Goal: Transaction & Acquisition: Purchase product/service

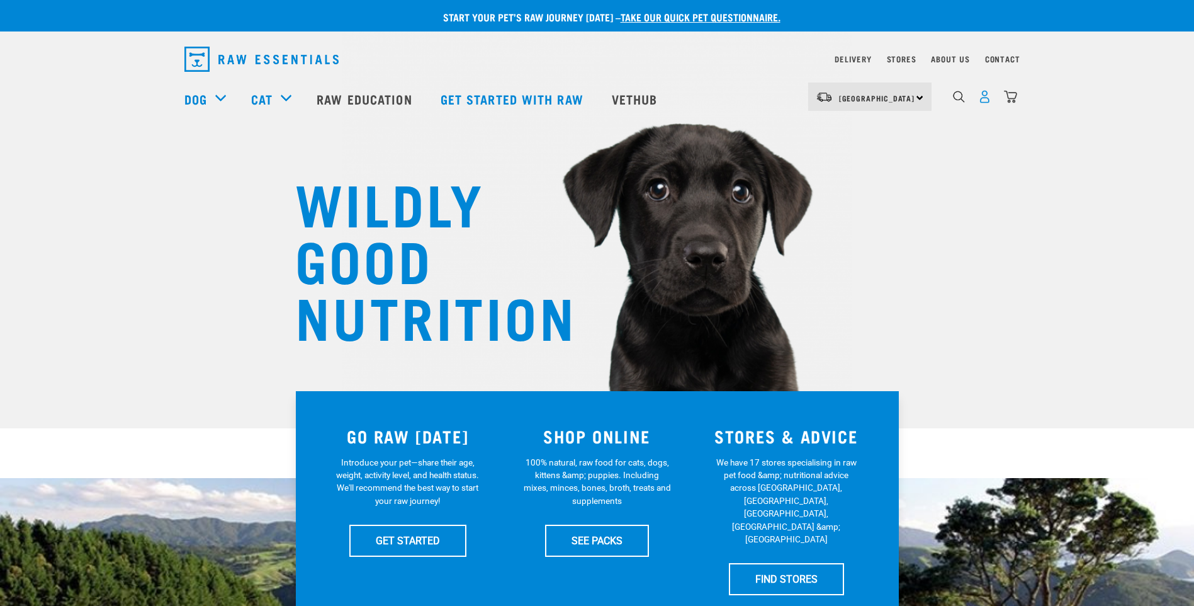
click at [984, 103] on img "dropdown navigation" at bounding box center [984, 96] width 13 height 13
click at [986, 101] on img "dropdown navigation" at bounding box center [984, 96] width 13 height 13
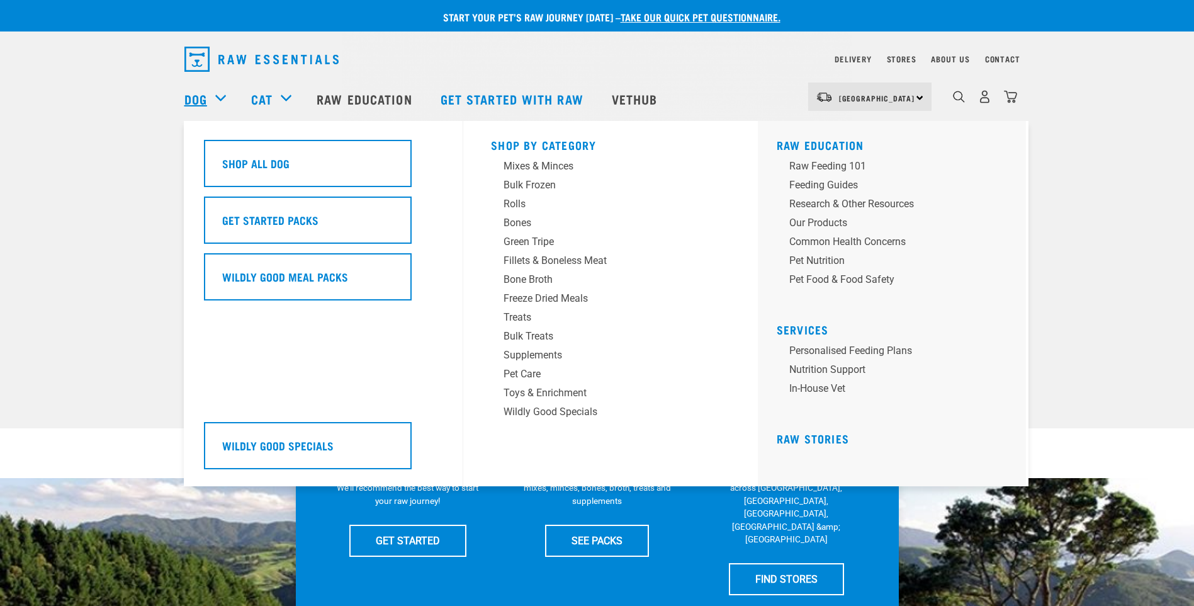
click at [195, 96] on link "Dog" at bounding box center [195, 98] width 23 height 19
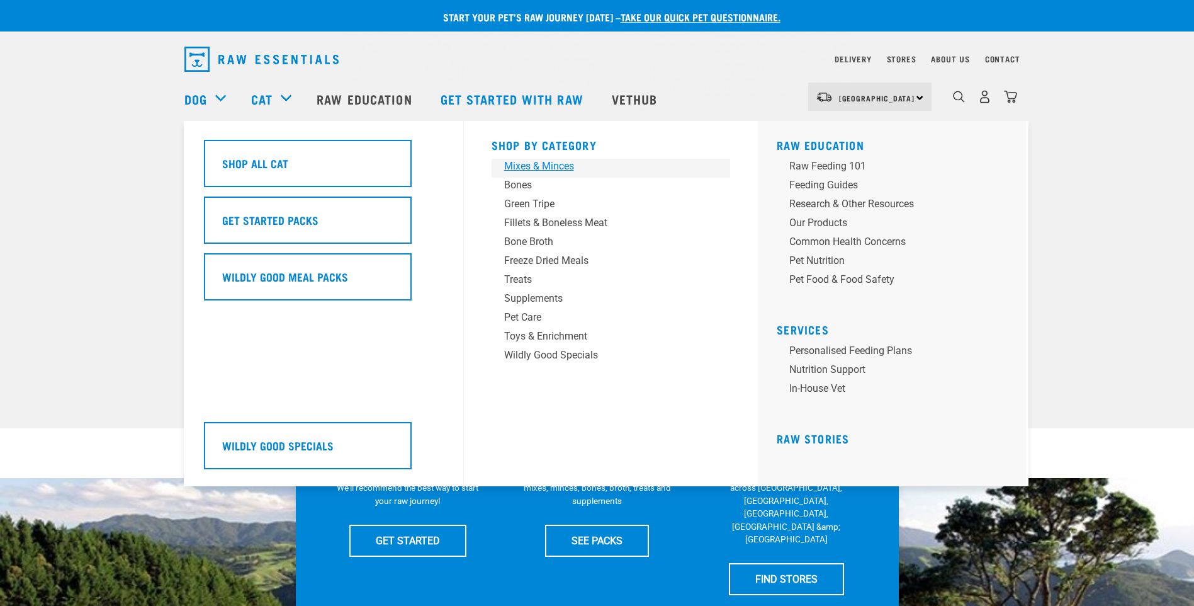
click at [522, 169] on div "Mixes & Minces" at bounding box center [602, 166] width 196 height 15
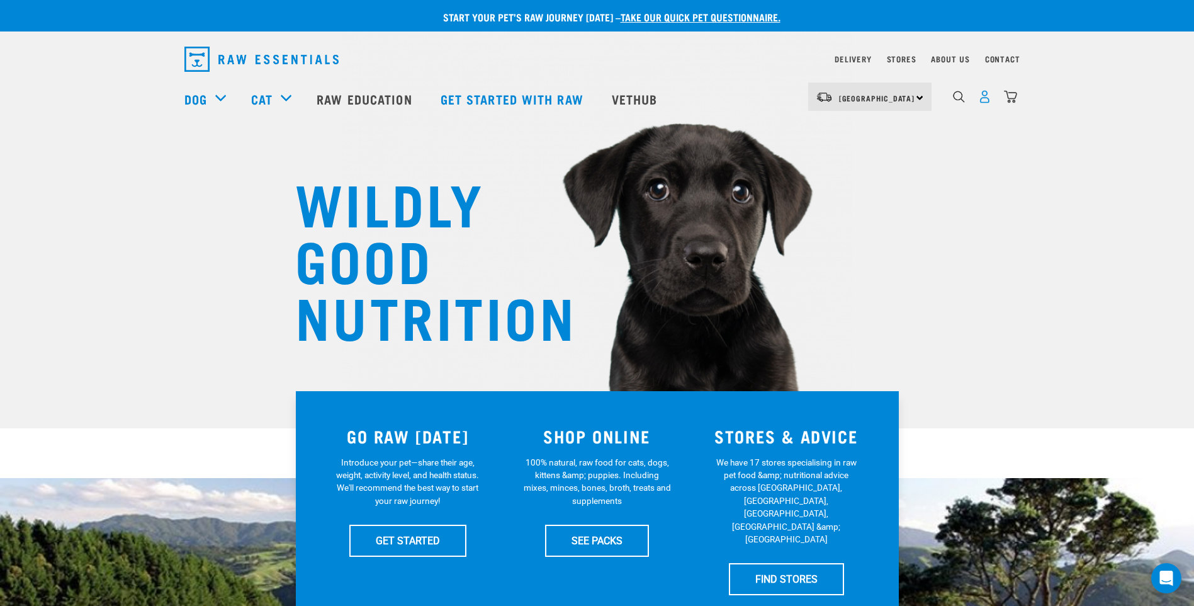
click at [983, 103] on img "dropdown navigation" at bounding box center [984, 96] width 13 height 13
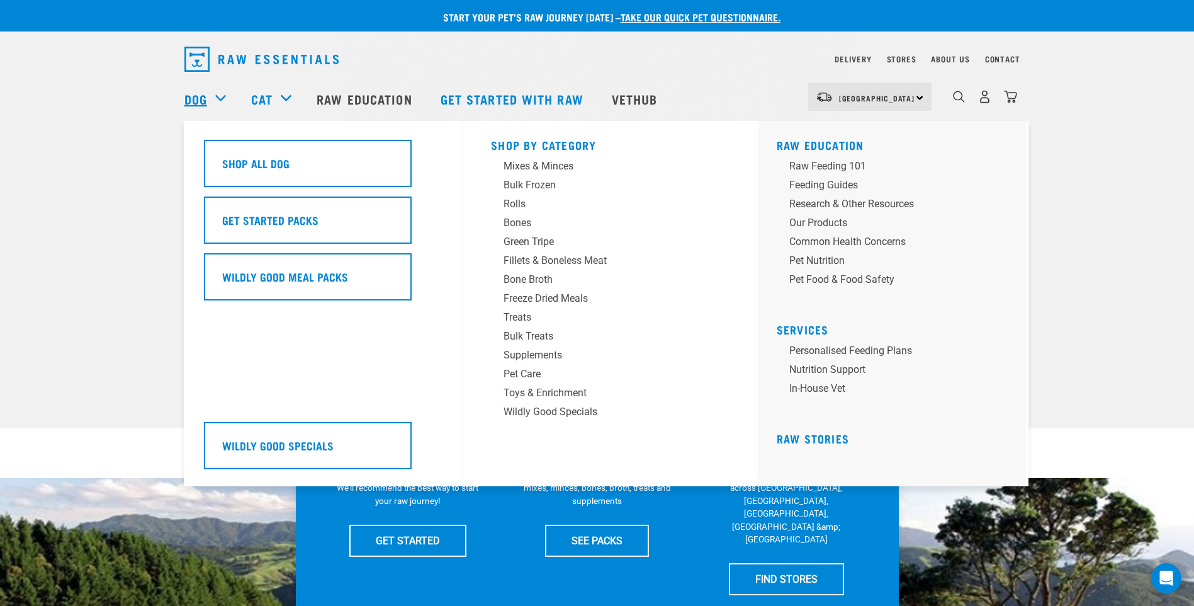
click at [190, 96] on link "Dog" at bounding box center [195, 98] width 23 height 19
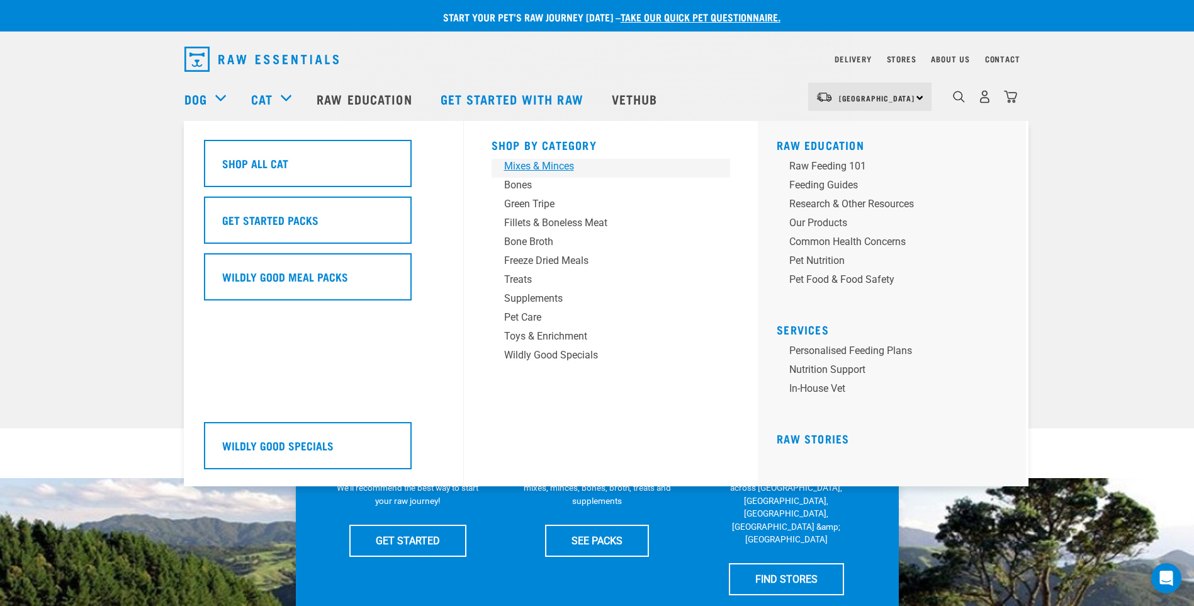
click at [536, 166] on div "Mixes & Minces" at bounding box center [602, 166] width 196 height 15
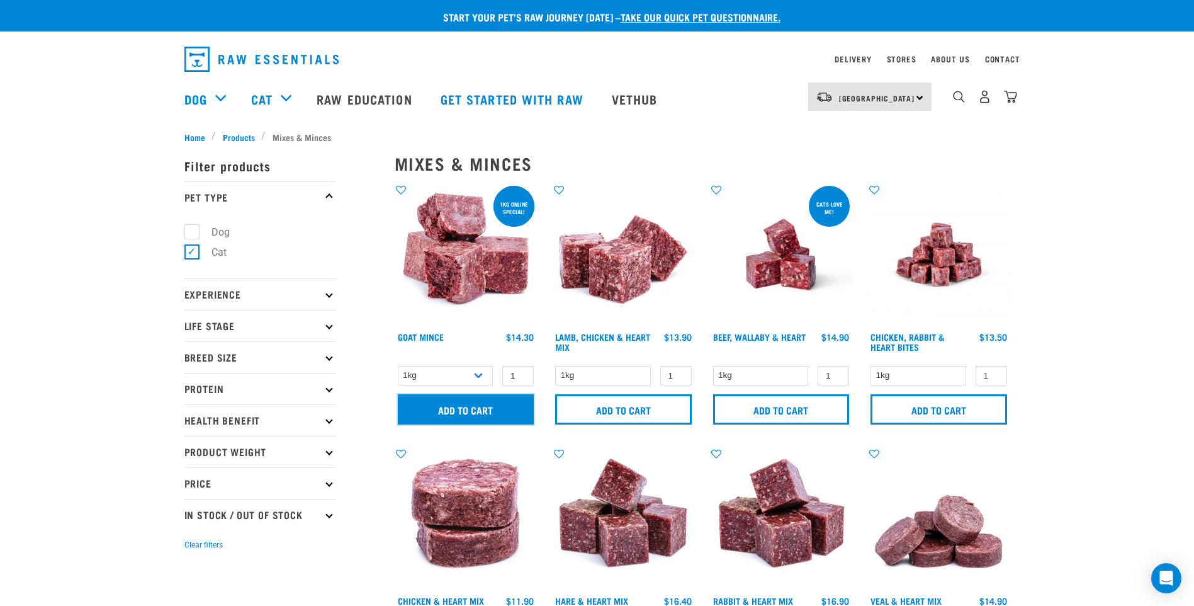
click at [494, 413] on input "Add to cart" at bounding box center [466, 409] width 137 height 30
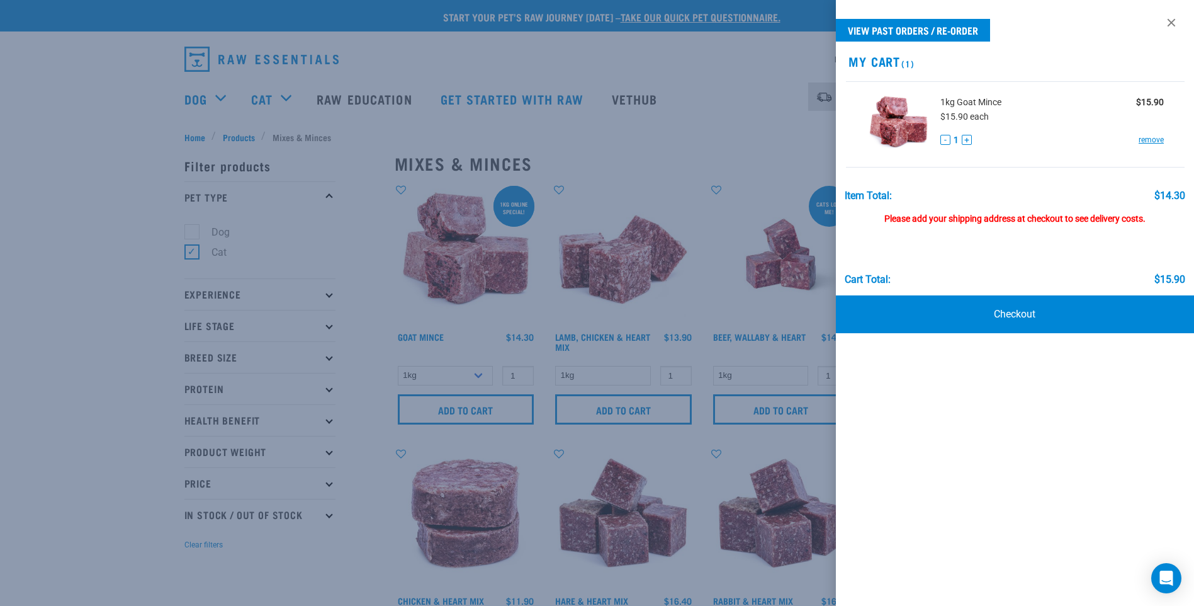
click at [755, 371] on div at bounding box center [597, 303] width 1194 height 606
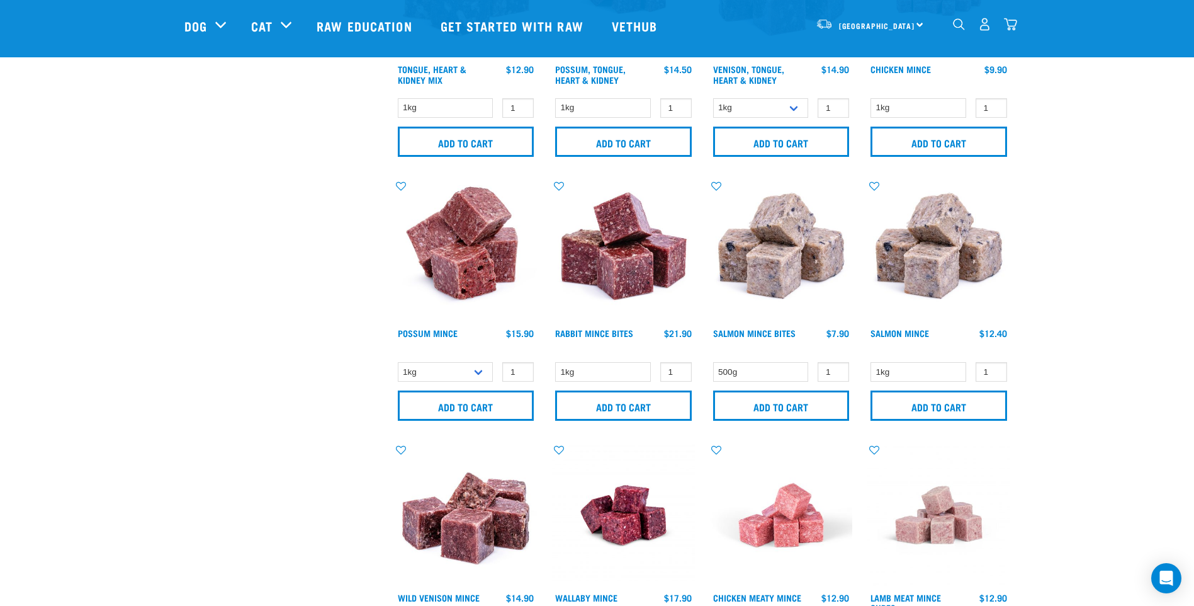
scroll to position [1007, 0]
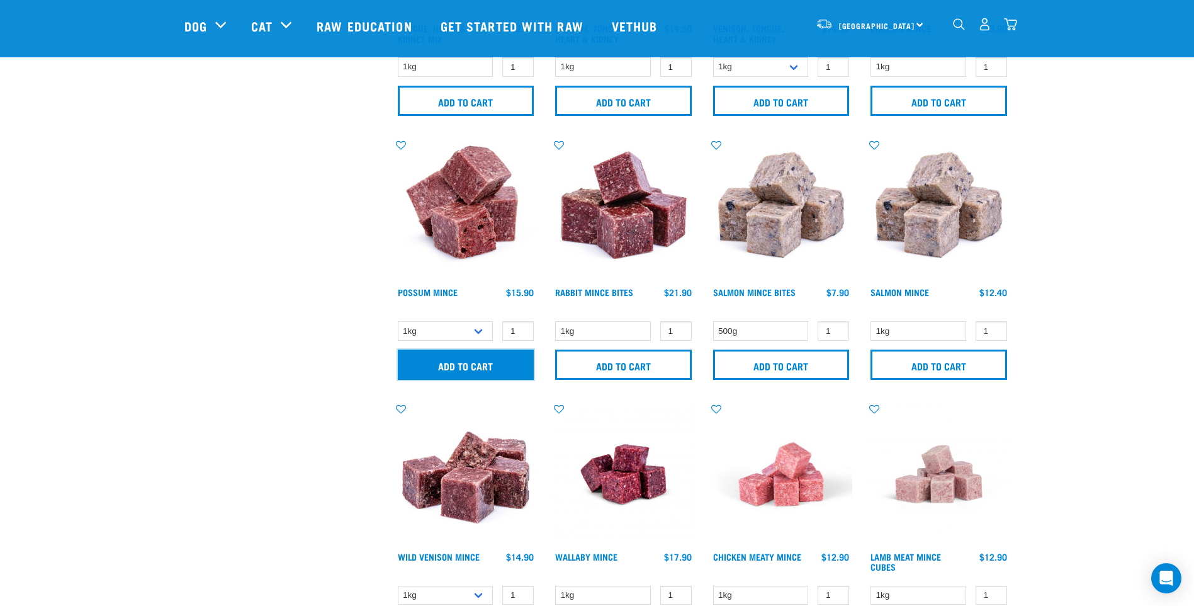
click at [471, 364] on input "Add to cart" at bounding box center [466, 364] width 137 height 30
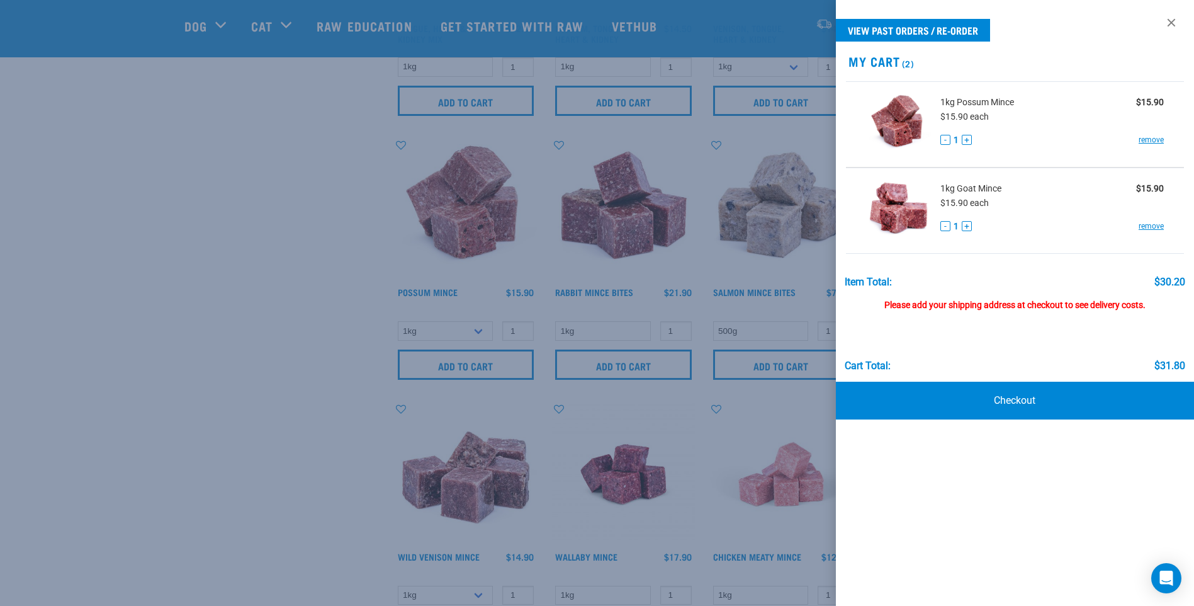
click at [814, 496] on div at bounding box center [597, 303] width 1194 height 606
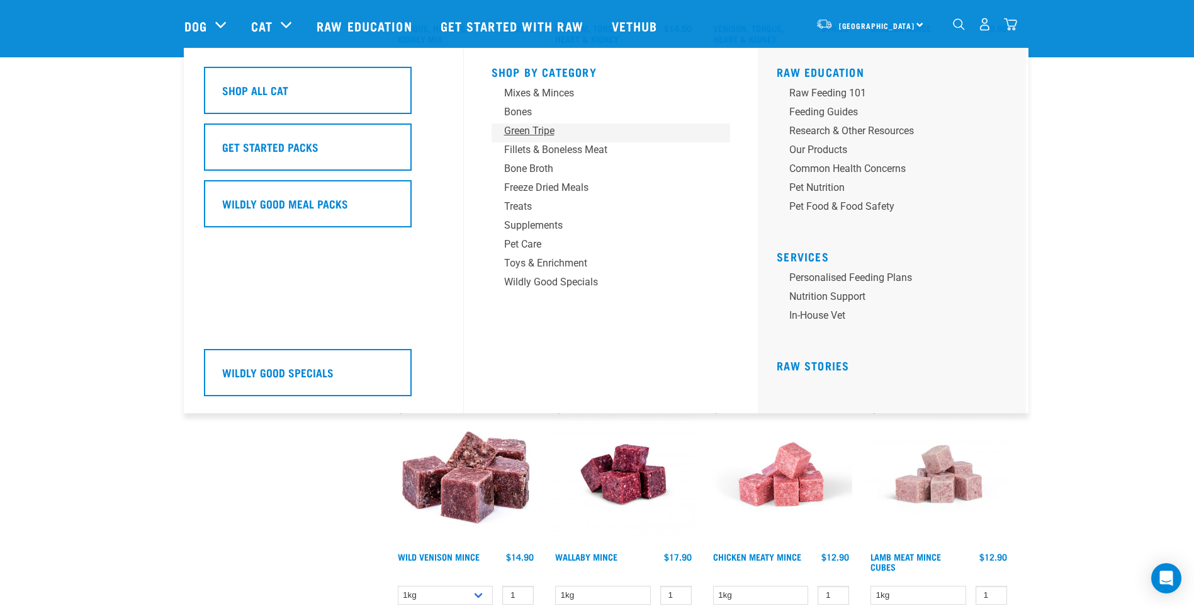
click at [532, 136] on div "Green Tripe" at bounding box center [602, 130] width 196 height 15
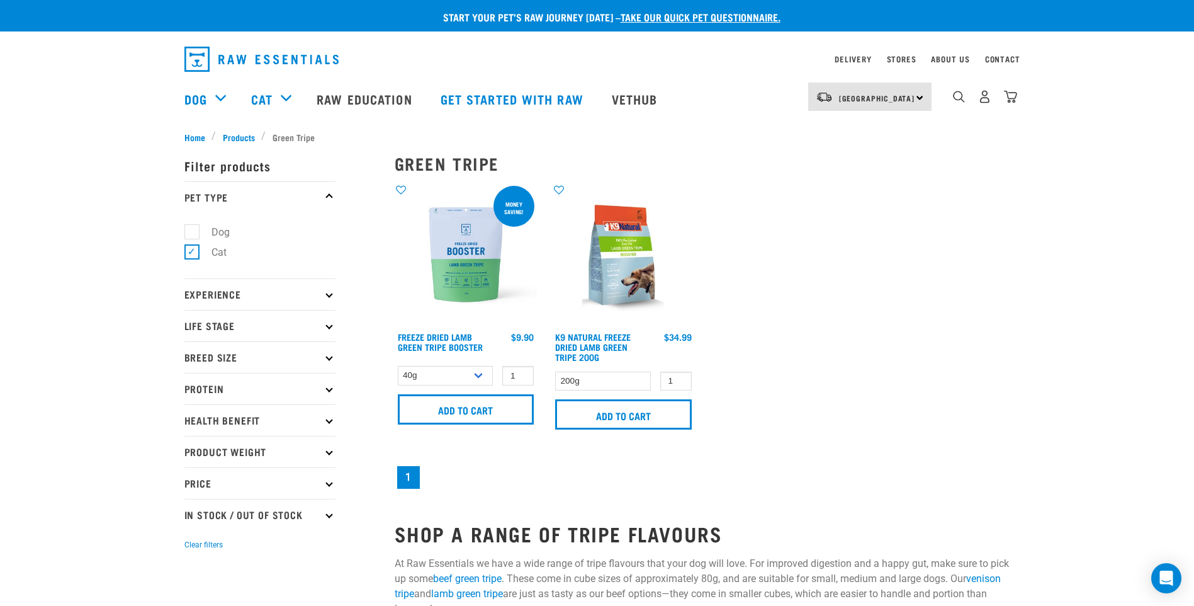
click at [196, 231] on label "Dog" at bounding box center [212, 232] width 43 height 16
click at [193, 231] on input "Dog" at bounding box center [188, 229] width 8 height 8
checkbox input "true"
click at [194, 251] on label "Cat" at bounding box center [211, 252] width 40 height 16
click at [193, 251] on input "Cat" at bounding box center [188, 250] width 8 height 8
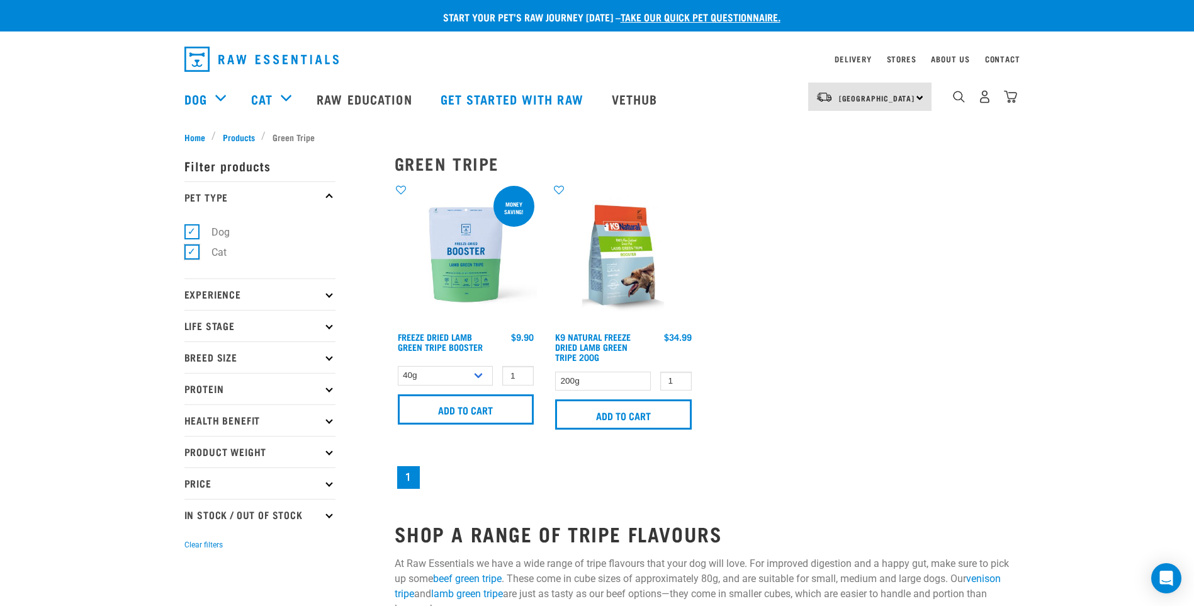
checkbox input "false"
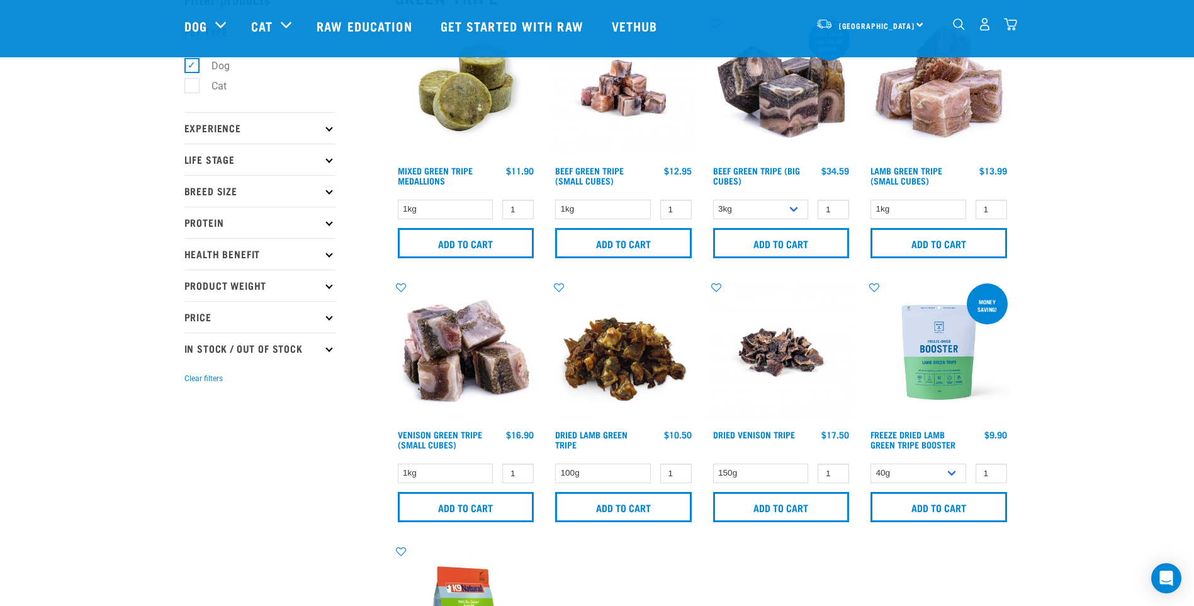
scroll to position [63, 0]
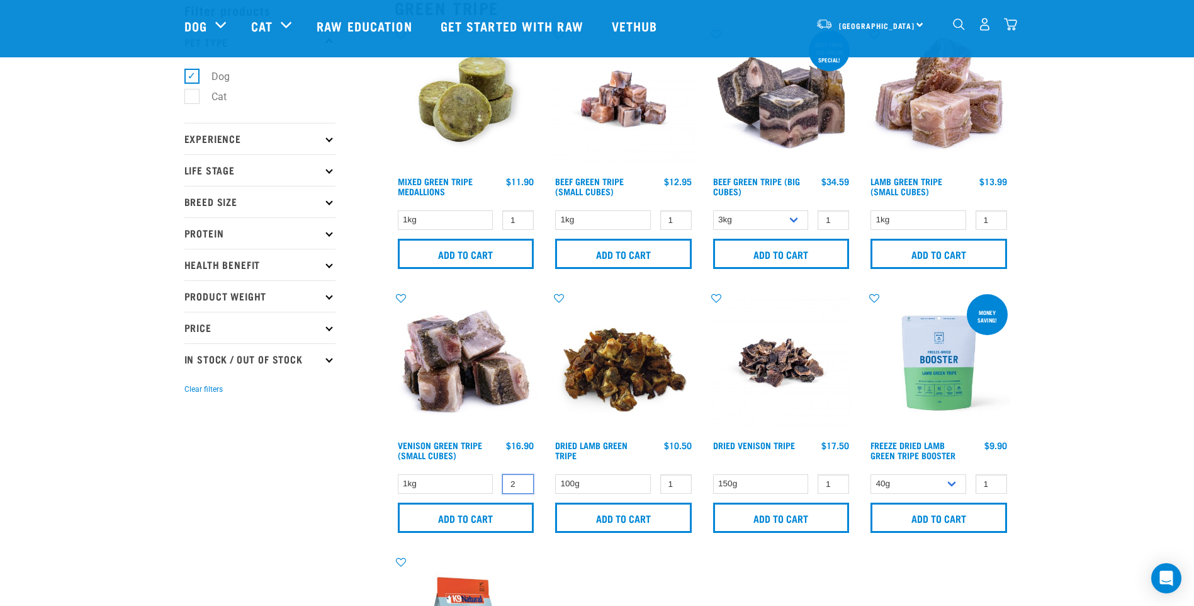
click at [522, 481] on input "2" at bounding box center [517, 484] width 31 height 20
click at [522, 481] on input "3" at bounding box center [517, 484] width 31 height 20
click at [522, 481] on input "4" at bounding box center [517, 484] width 31 height 20
click at [486, 512] on input "Add to cart" at bounding box center [466, 517] width 137 height 30
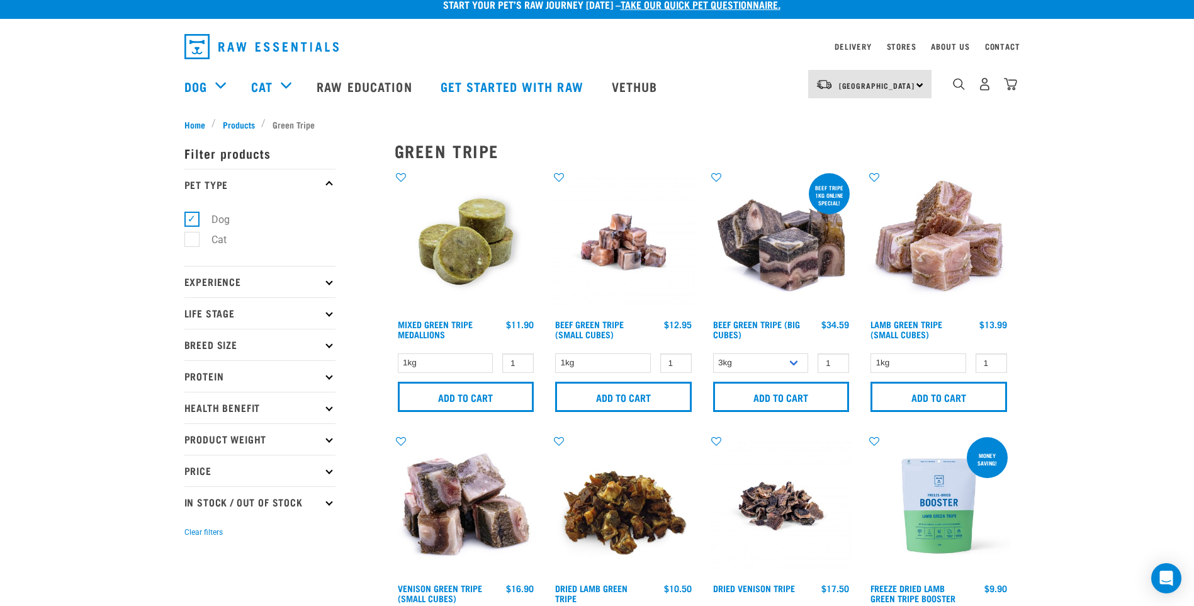
scroll to position [0, 0]
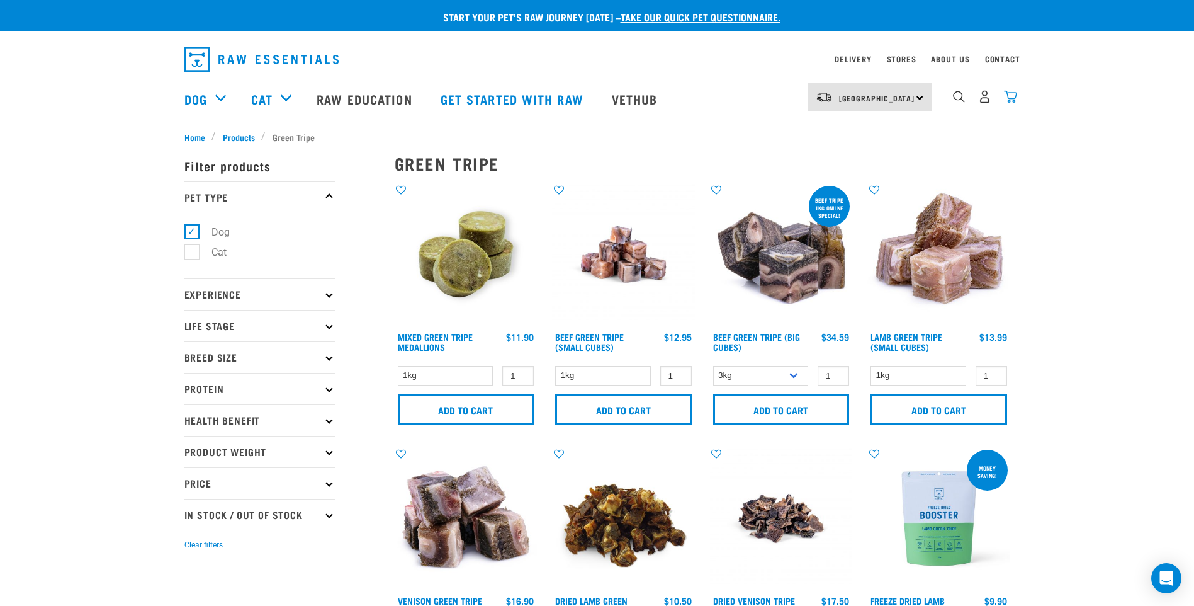
click at [1008, 99] on img "dropdown navigation" at bounding box center [1010, 96] width 13 height 13
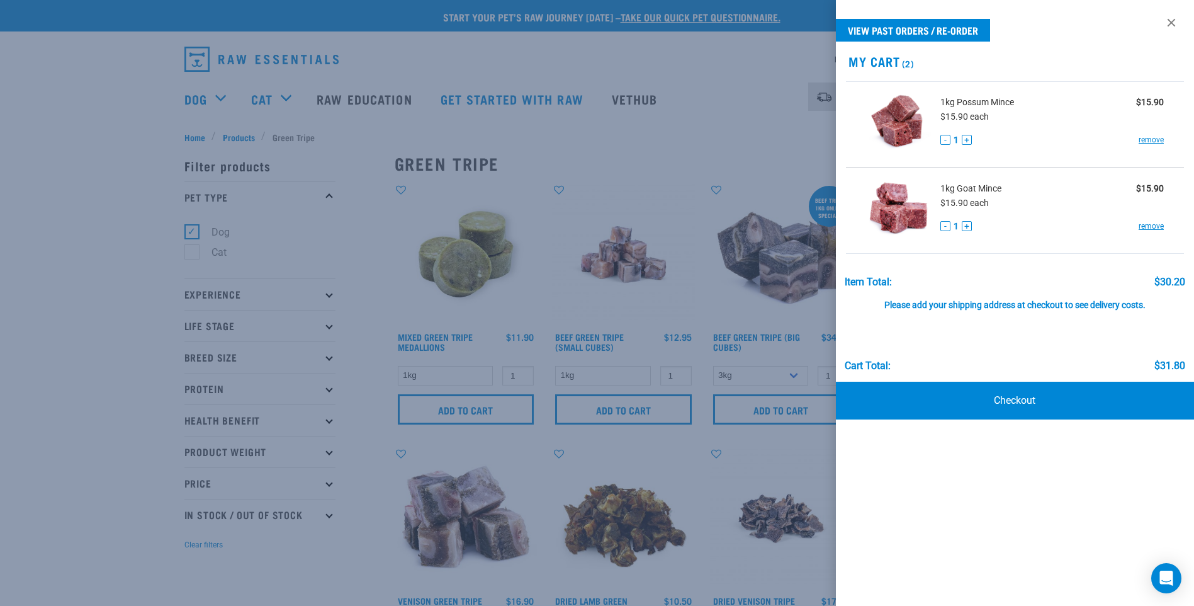
click at [1067, 545] on div "View past orders / re-order My Cart (2) 1kg Possum Mince $15.90 $15.90 each - 1…" at bounding box center [1015, 303] width 358 height 606
click at [376, 310] on div at bounding box center [597, 303] width 1194 height 606
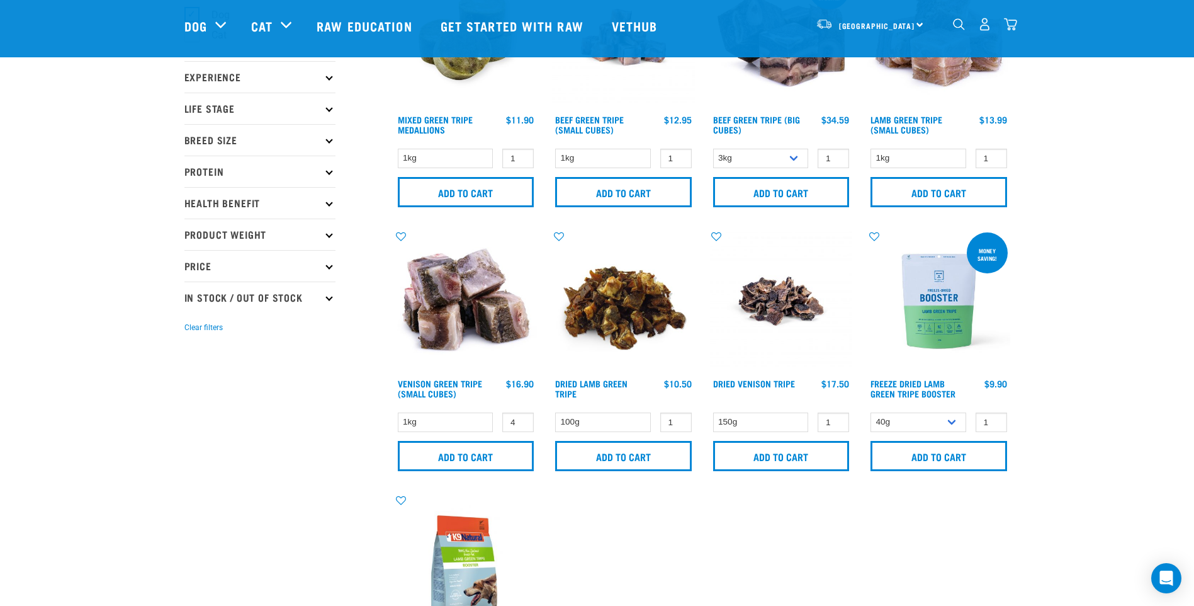
scroll to position [126, 0]
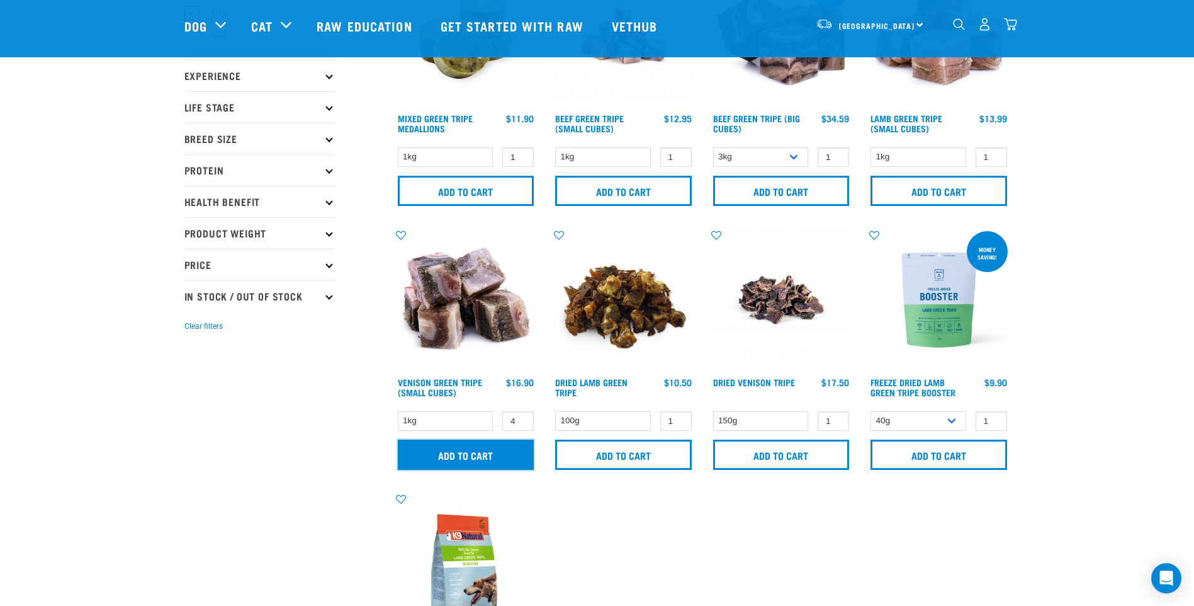
click at [470, 456] on input "Add to cart" at bounding box center [466, 454] width 137 height 30
type input "3"
click at [519, 423] on input "3" at bounding box center [517, 421] width 31 height 20
click at [484, 456] on input "Add to cart" at bounding box center [466, 454] width 137 height 30
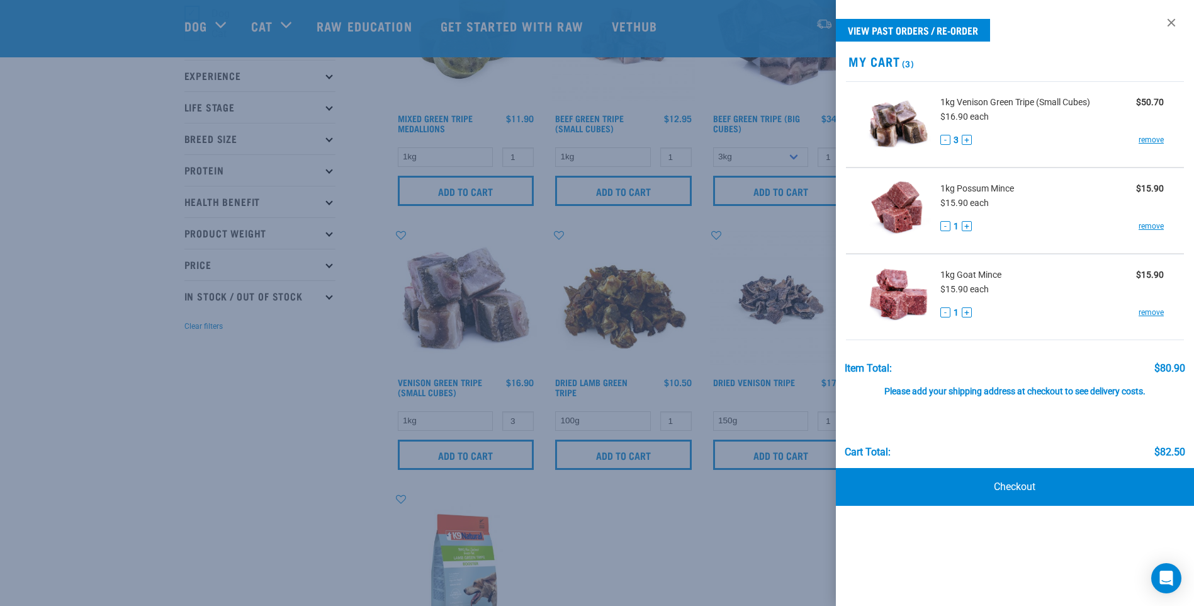
click at [799, 536] on div at bounding box center [597, 303] width 1194 height 606
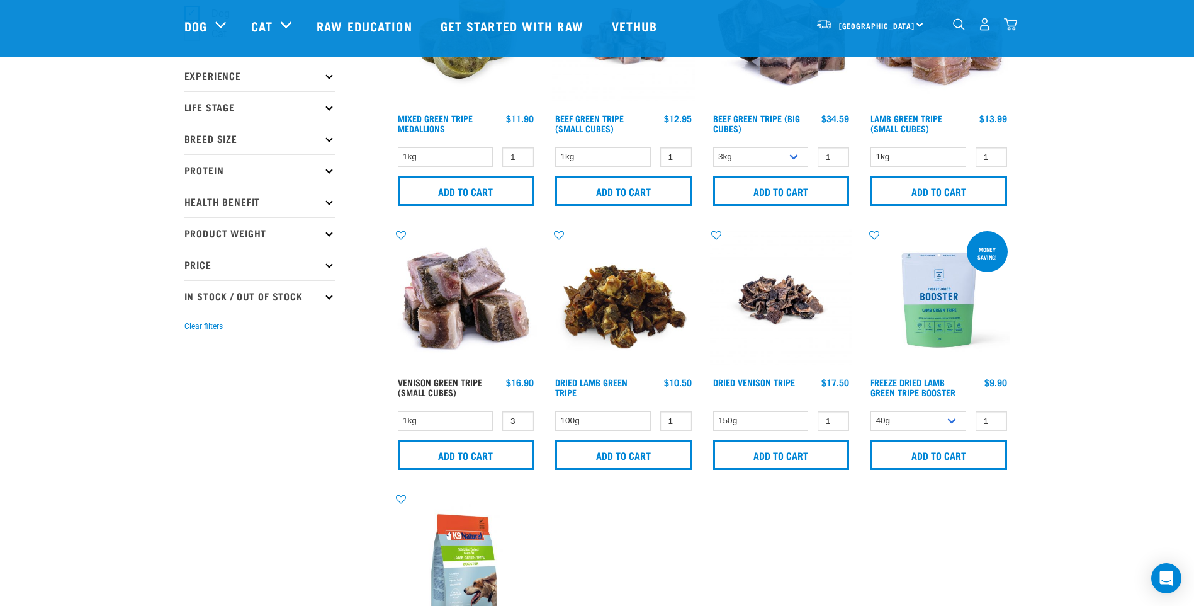
click at [467, 382] on link "Venison Green Tripe (Small Cubes)" at bounding box center [440, 387] width 84 height 14
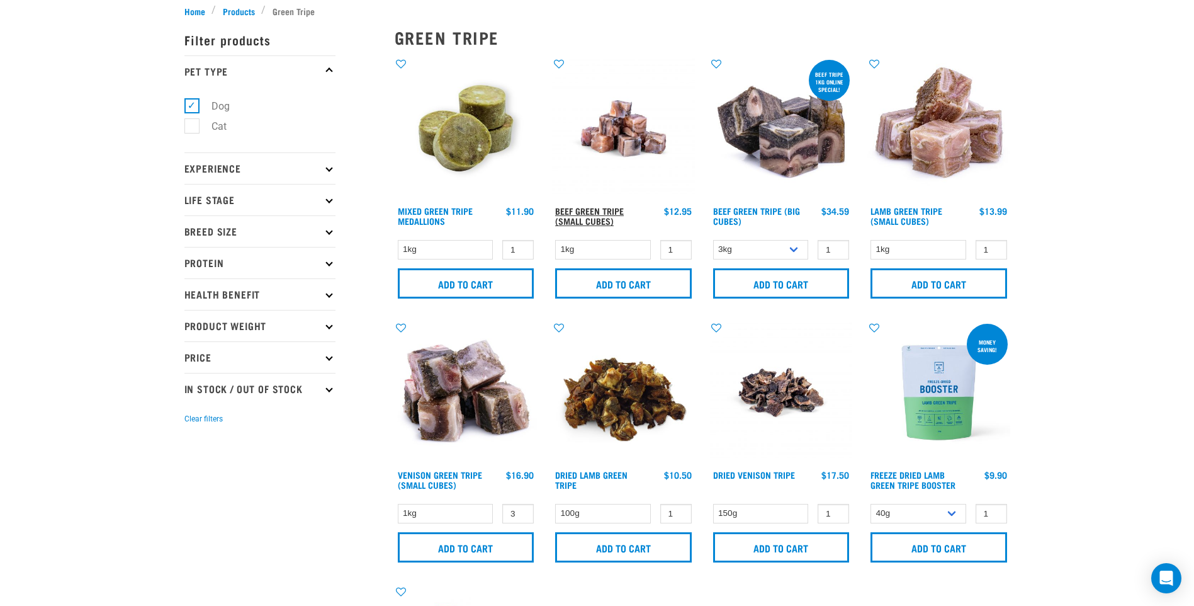
click at [589, 210] on link "Beef Green Tripe (Small Cubes)" at bounding box center [589, 215] width 69 height 14
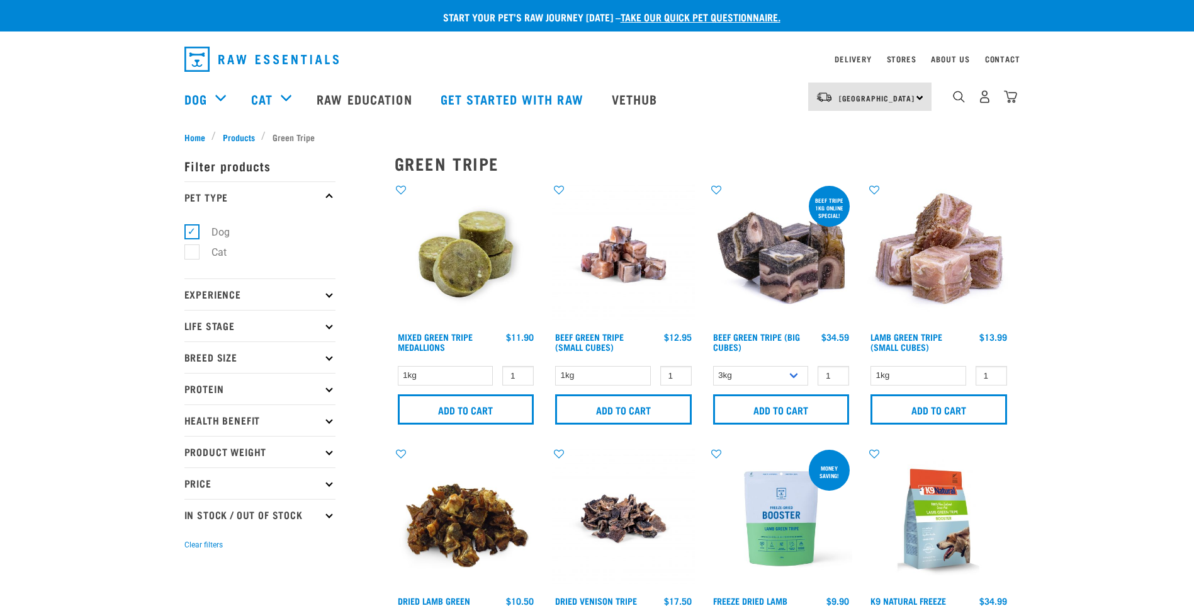
select select
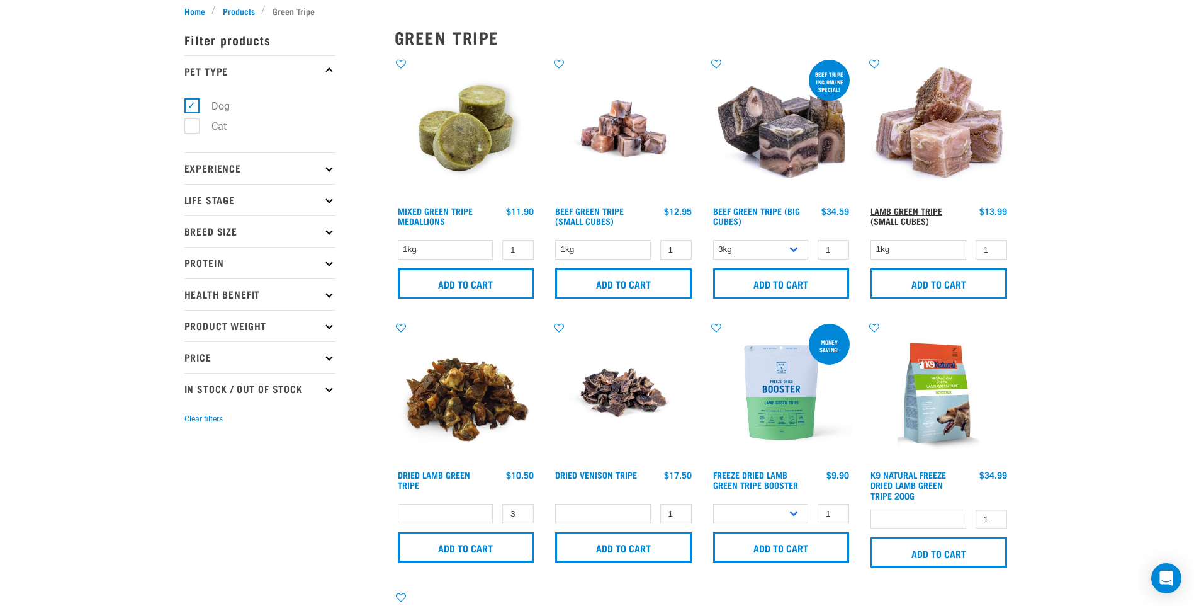
click at [926, 212] on link "Lamb Green Tripe (Small Cubes)" at bounding box center [907, 215] width 72 height 14
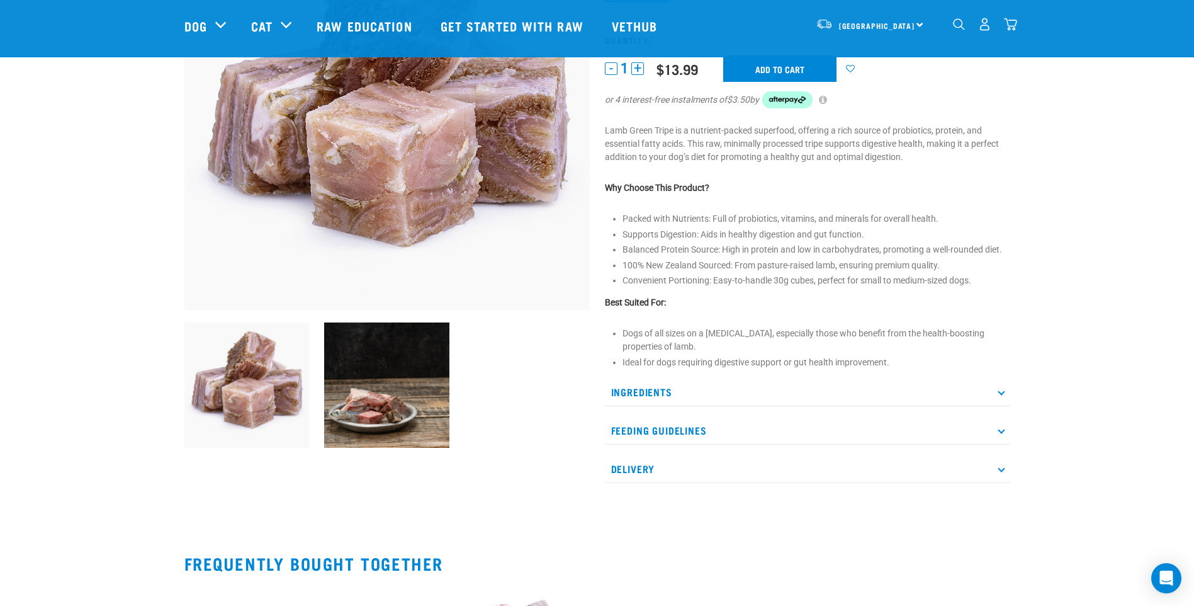
scroll to position [189, 0]
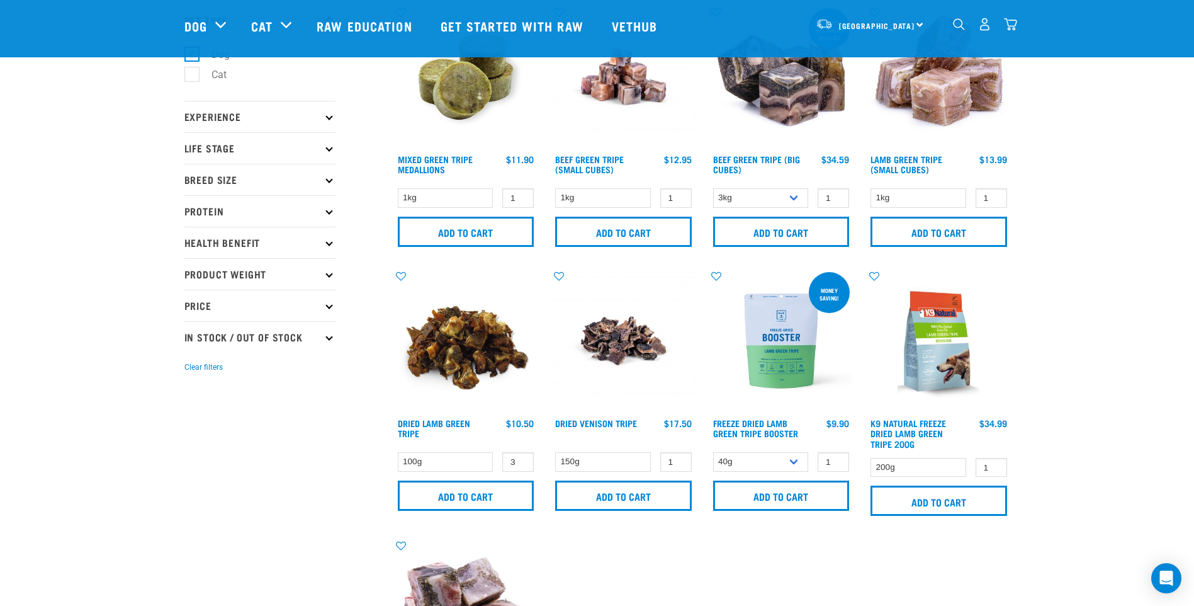
scroll to position [63, 0]
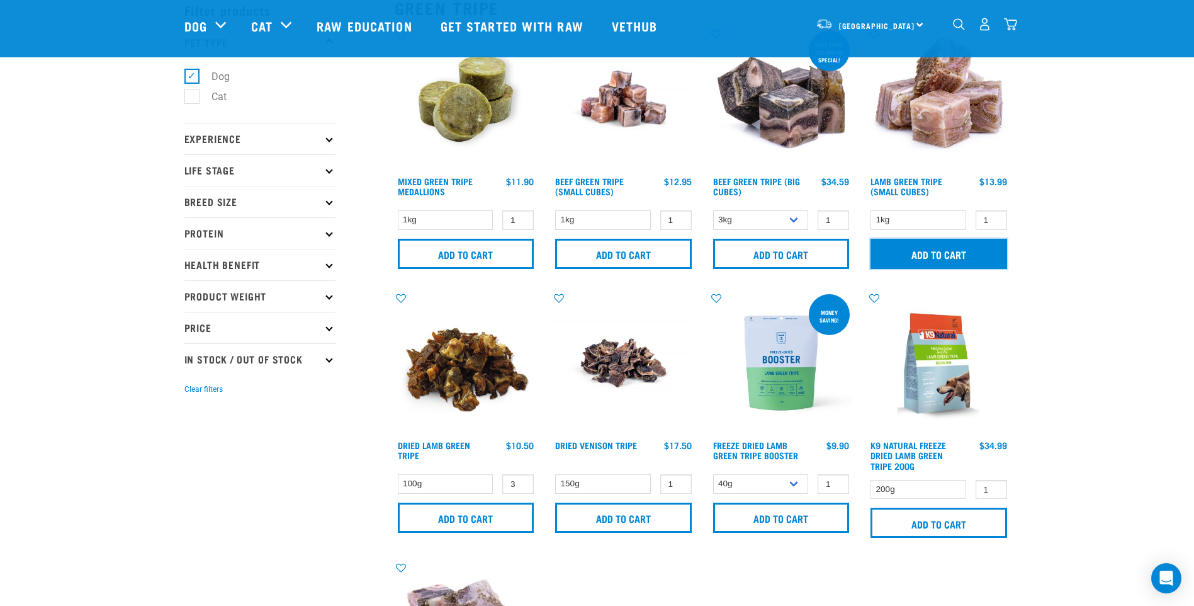
click at [959, 252] on input "Add to cart" at bounding box center [939, 254] width 137 height 30
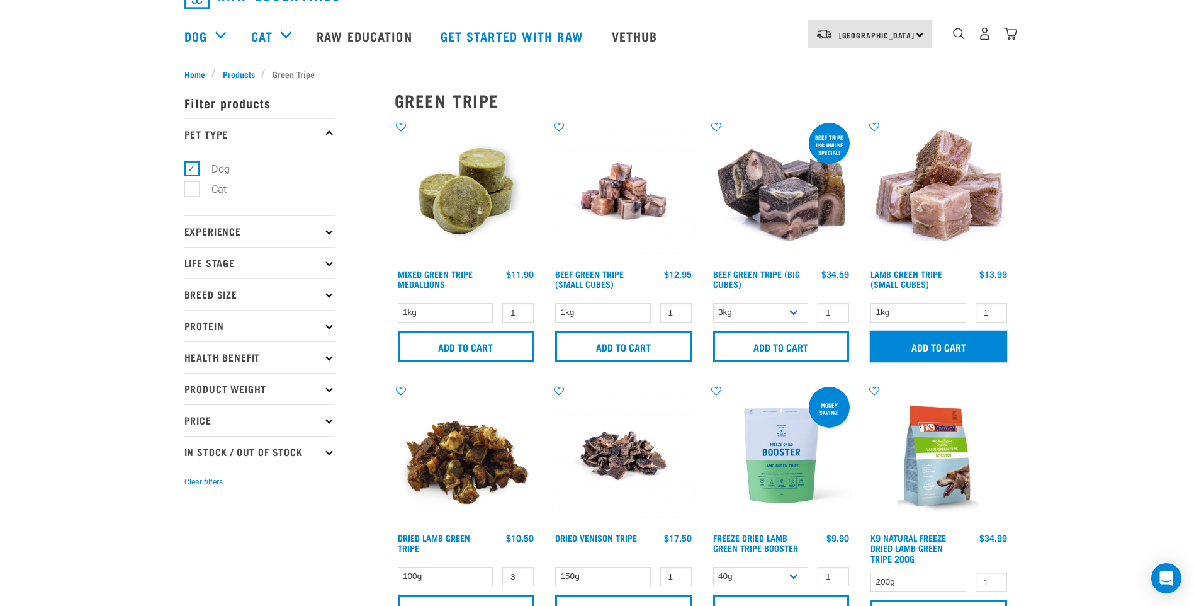
scroll to position [0, 0]
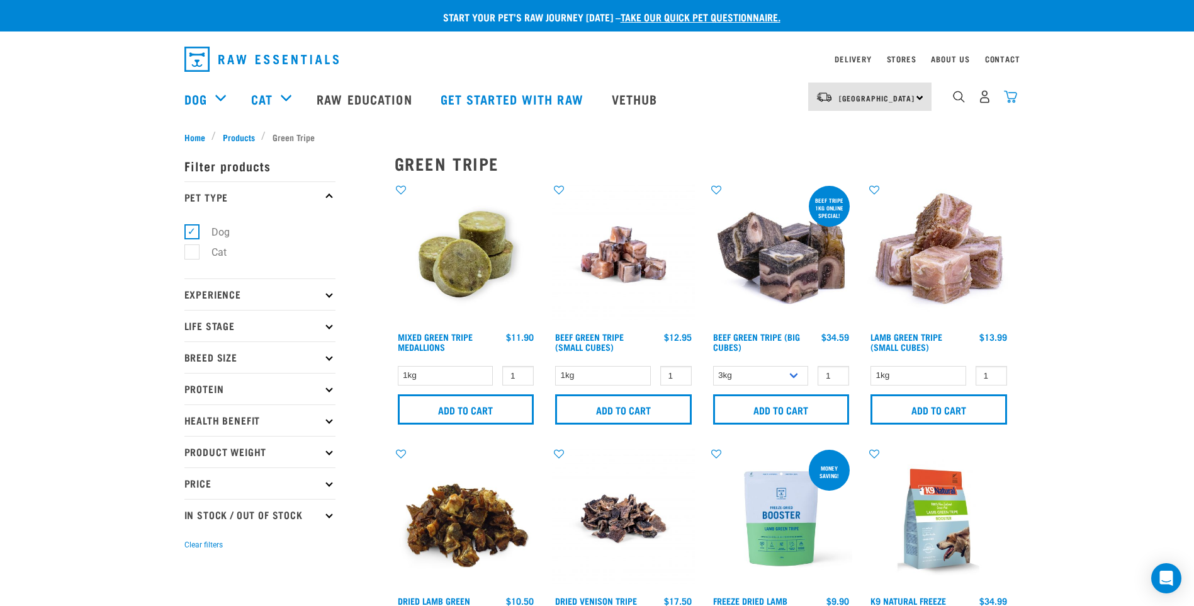
click at [1010, 103] on img "dropdown navigation" at bounding box center [1010, 96] width 13 height 13
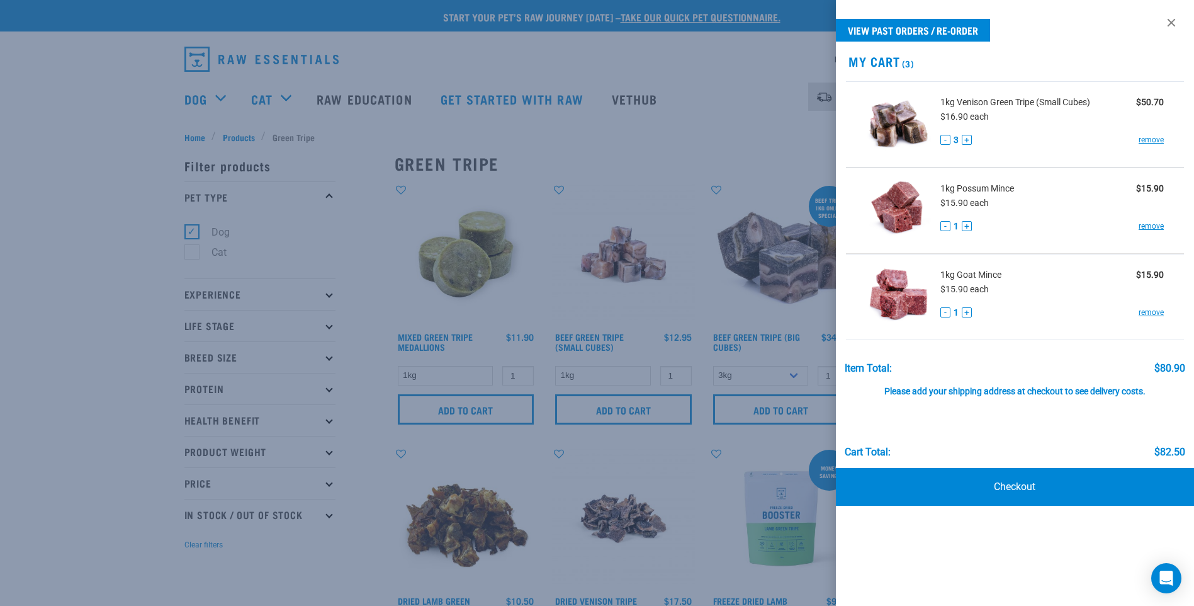
click at [1003, 529] on div "View past orders / re-order My Cart (3) 1kg Venison Green Tripe (Small Cubes) $…" at bounding box center [1015, 303] width 358 height 606
click at [711, 470] on div at bounding box center [597, 303] width 1194 height 606
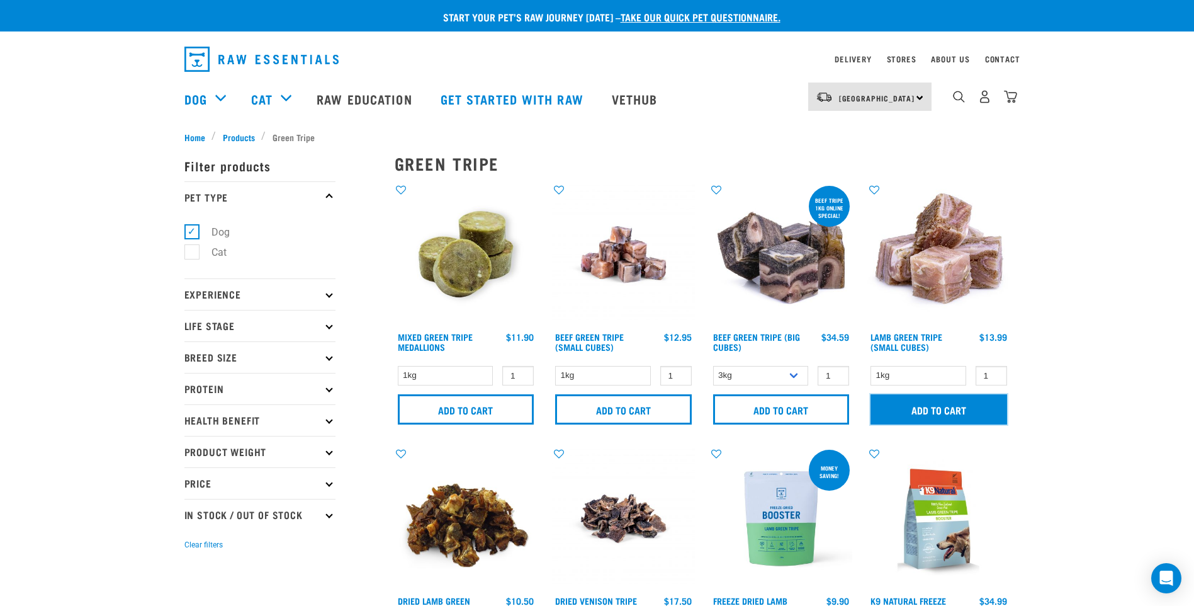
click at [957, 414] on input "Add to cart" at bounding box center [939, 409] width 137 height 30
click at [1008, 103] on img "dropdown navigation" at bounding box center [1010, 96] width 13 height 13
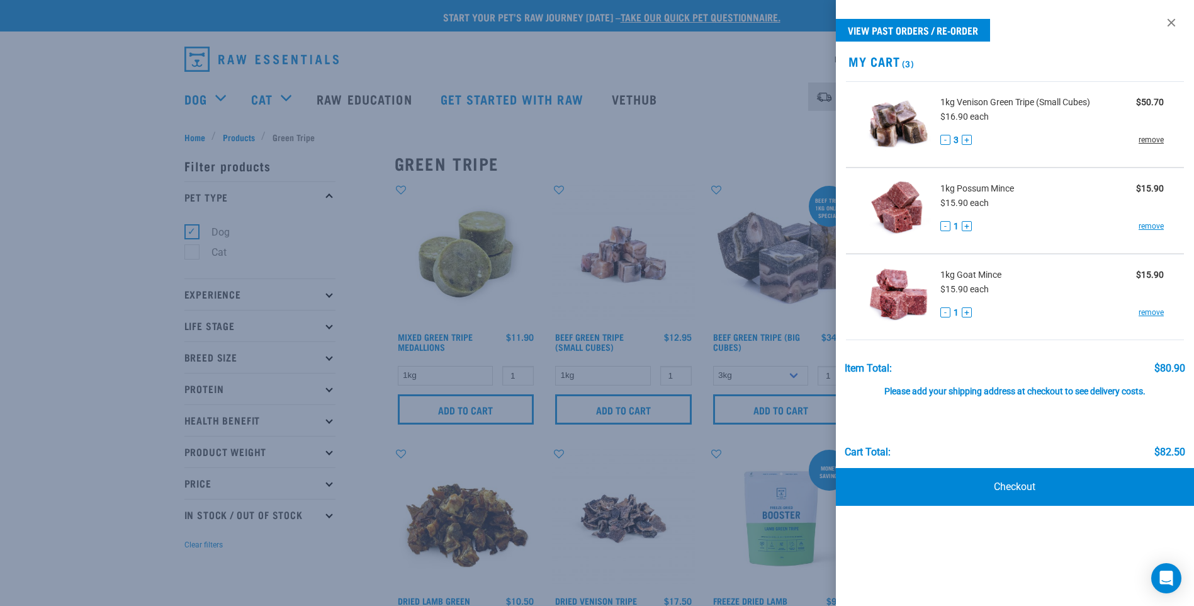
click at [1142, 140] on link "remove" at bounding box center [1151, 139] width 25 height 11
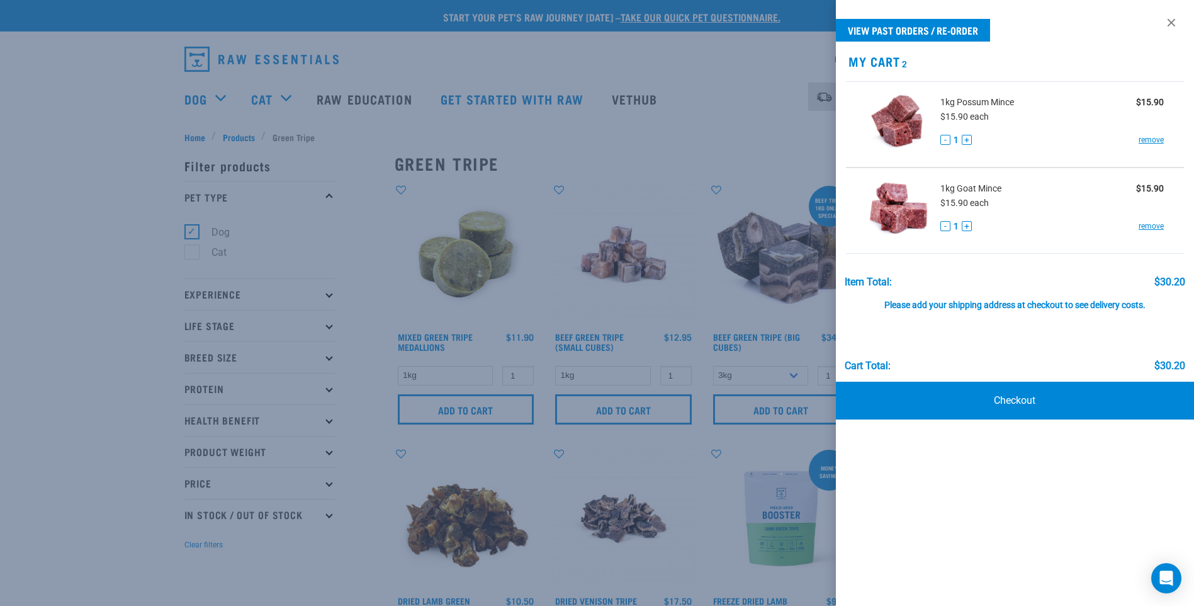
click at [971, 592] on div "View past orders / re-order My Cart 2 1kg Venison Green Tripe (Small Cubes) $50…" at bounding box center [1015, 303] width 358 height 606
click at [696, 463] on div at bounding box center [597, 303] width 1194 height 606
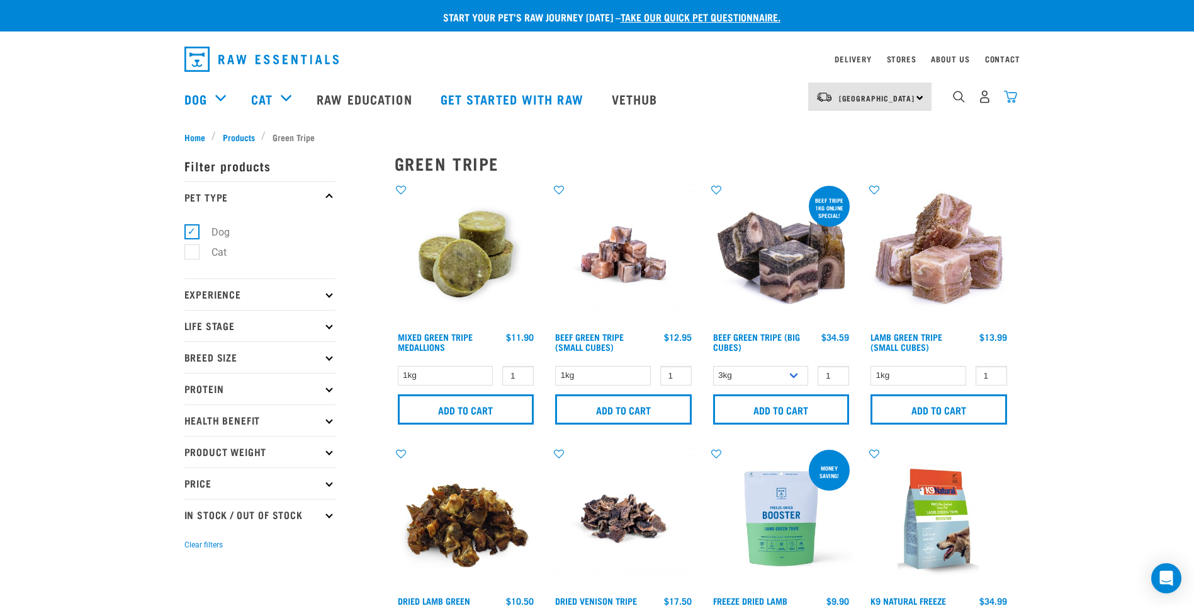
click at [1012, 98] on img "dropdown navigation" at bounding box center [1010, 96] width 13 height 13
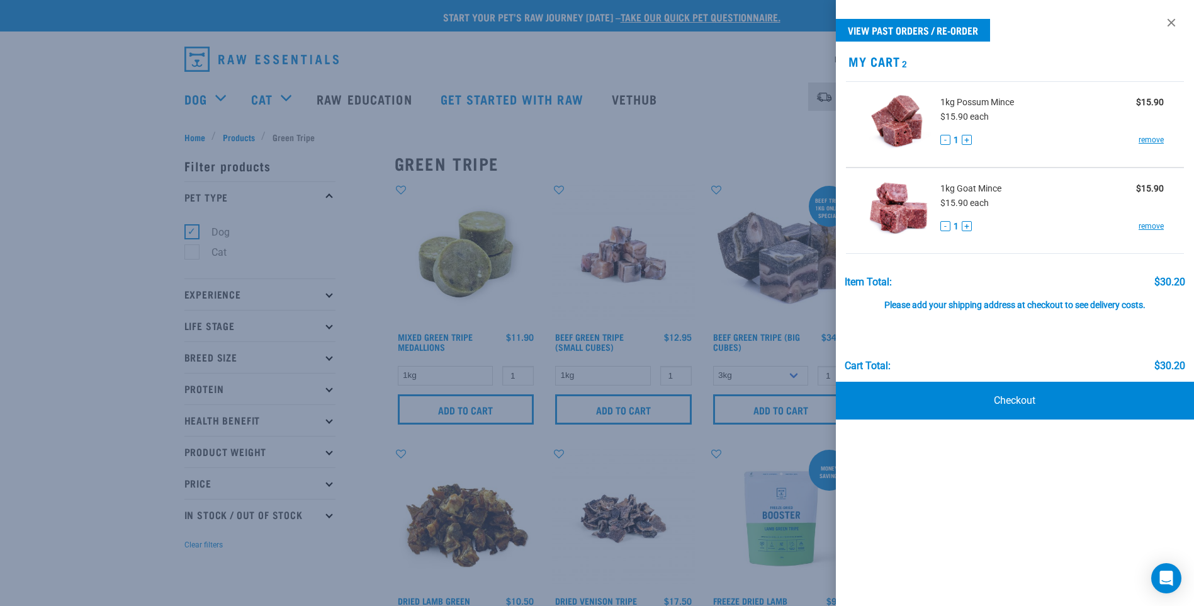
click at [722, 114] on div at bounding box center [597, 303] width 1194 height 606
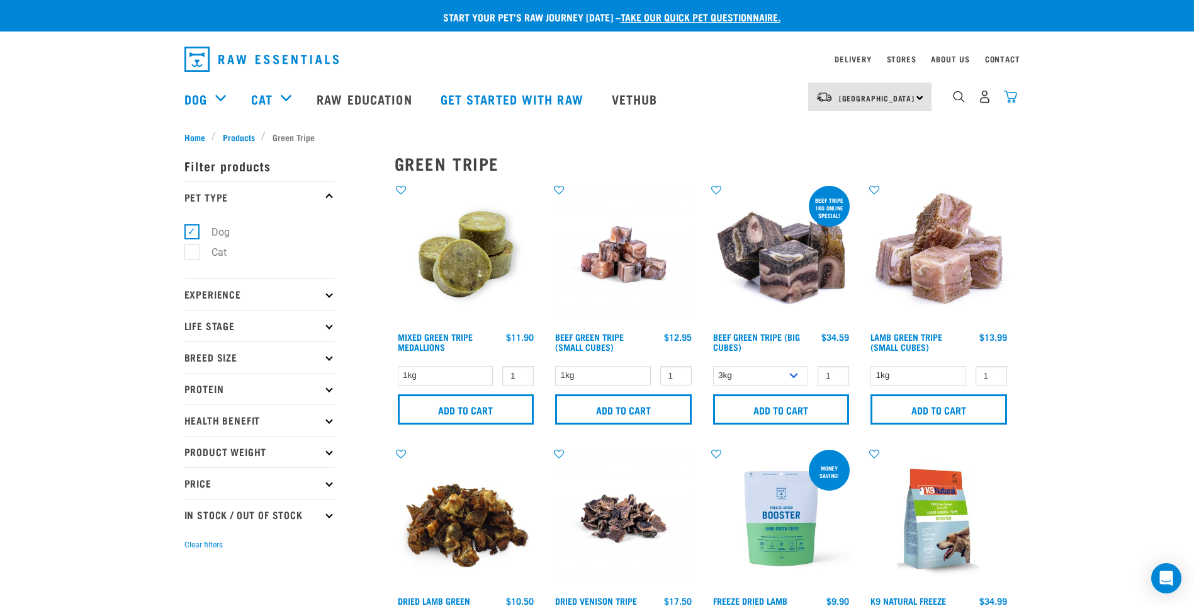
click at [1010, 103] on img "dropdown navigation" at bounding box center [1010, 96] width 13 height 13
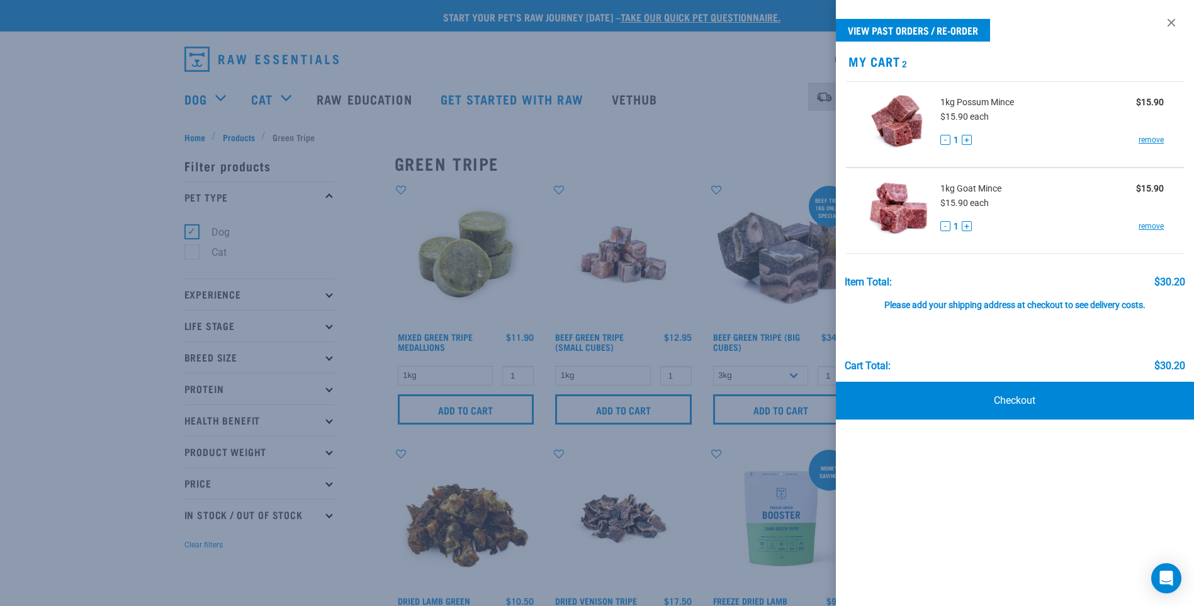
click at [51, 66] on div at bounding box center [597, 303] width 1194 height 606
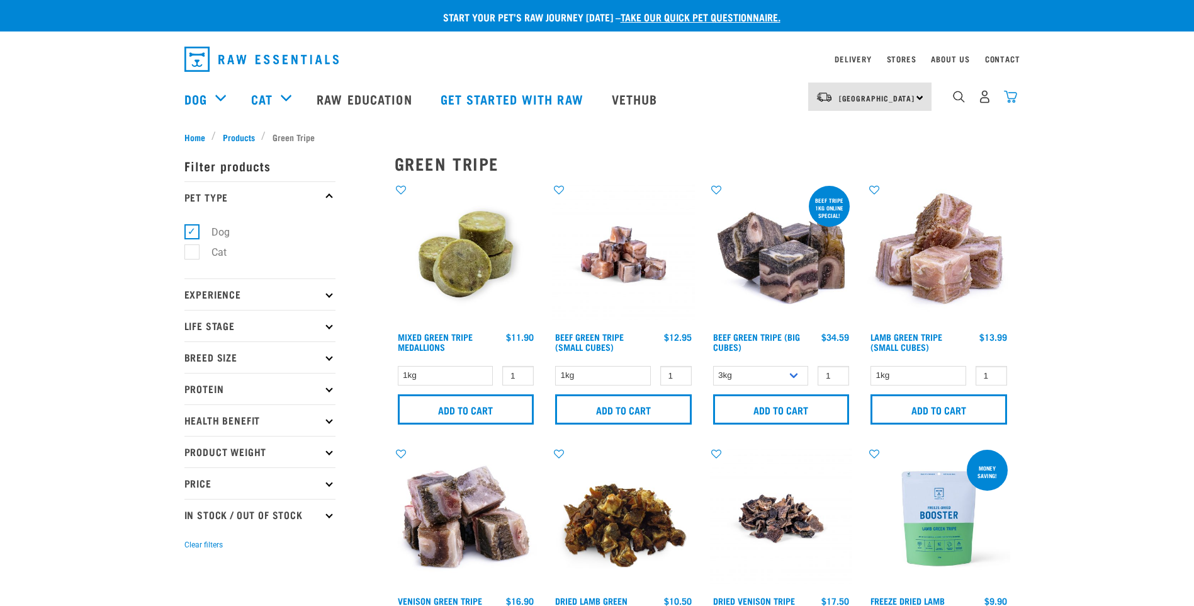
click at [1010, 103] on img "dropdown navigation" at bounding box center [1010, 96] width 13 height 13
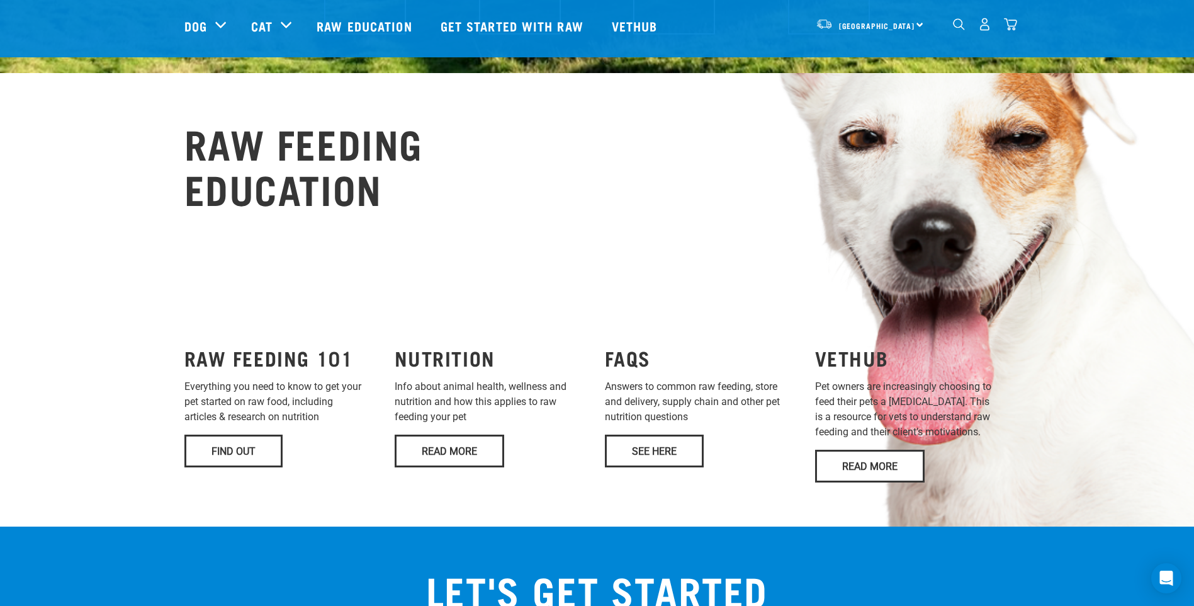
scroll to position [818, 0]
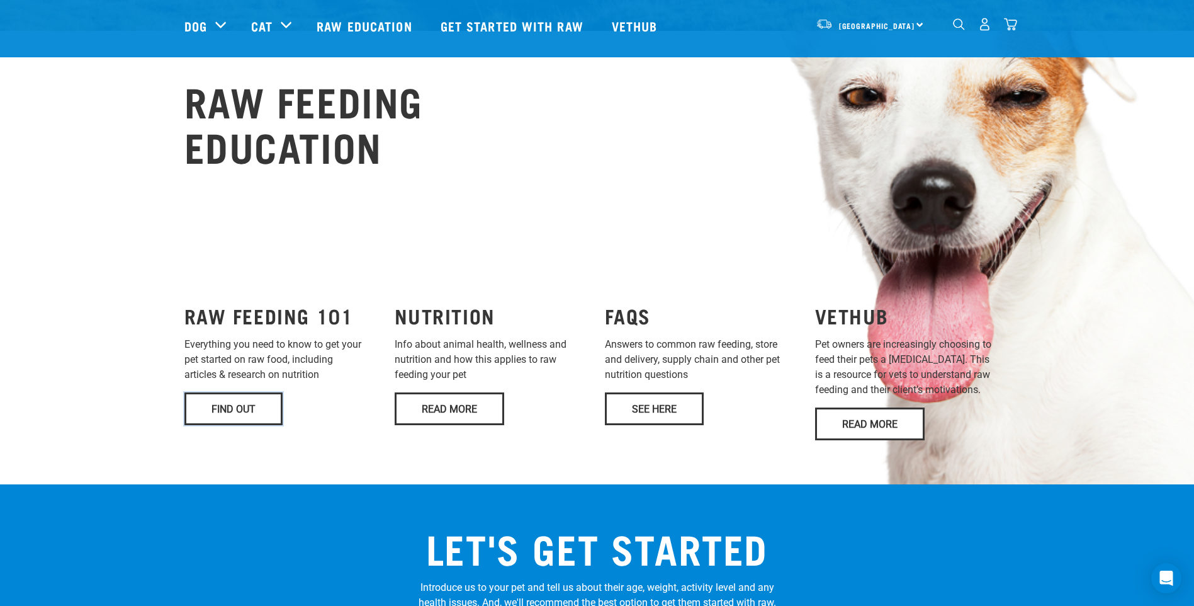
click at [215, 392] on link "Find Out" at bounding box center [233, 408] width 98 height 33
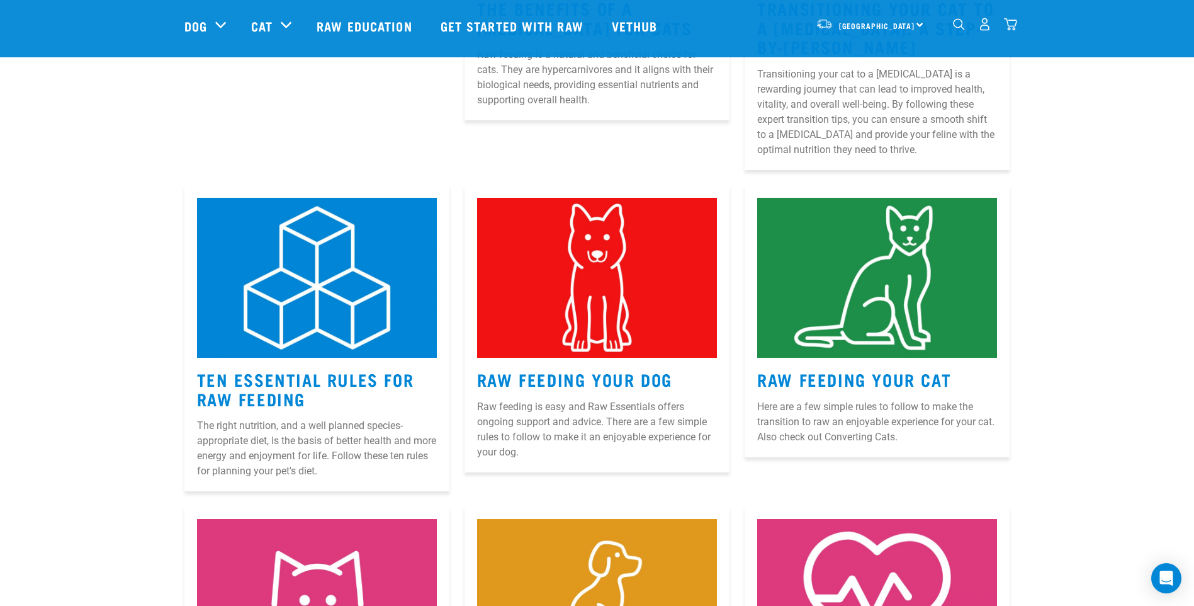
scroll to position [504, 0]
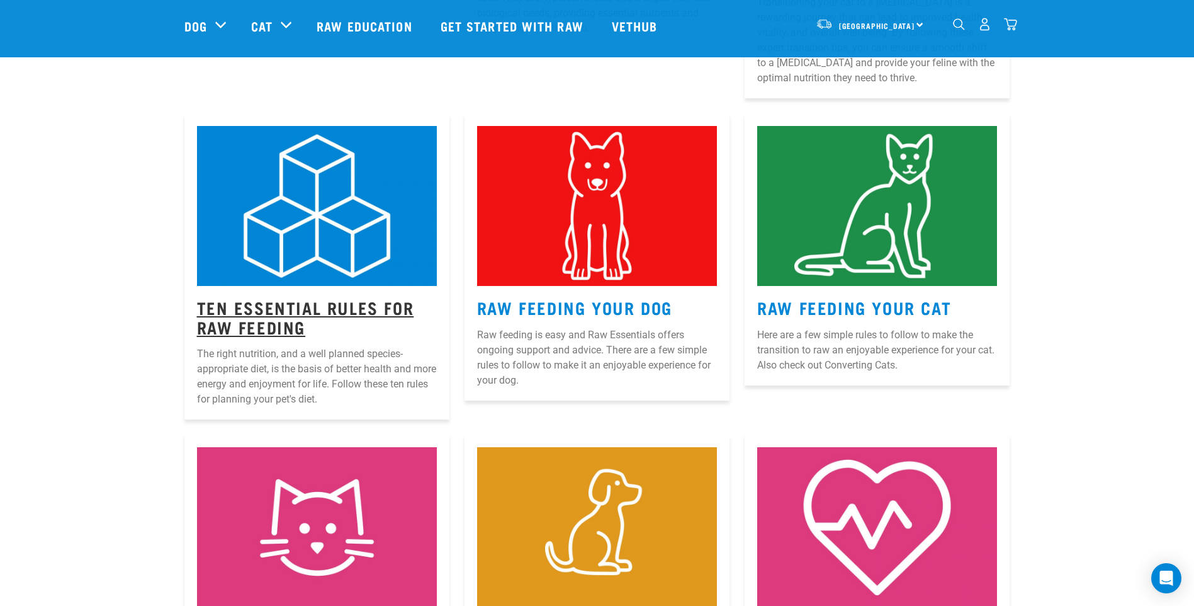
click at [308, 303] on link "Ten Essential Rules for Raw Feeding" at bounding box center [305, 316] width 217 height 29
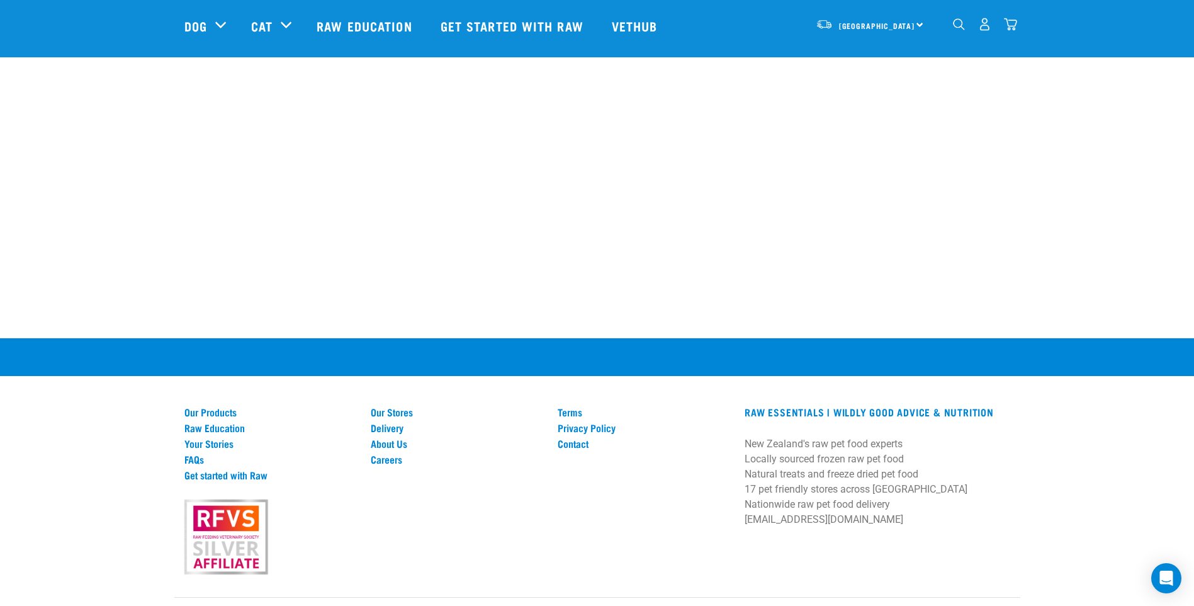
scroll to position [1019, 0]
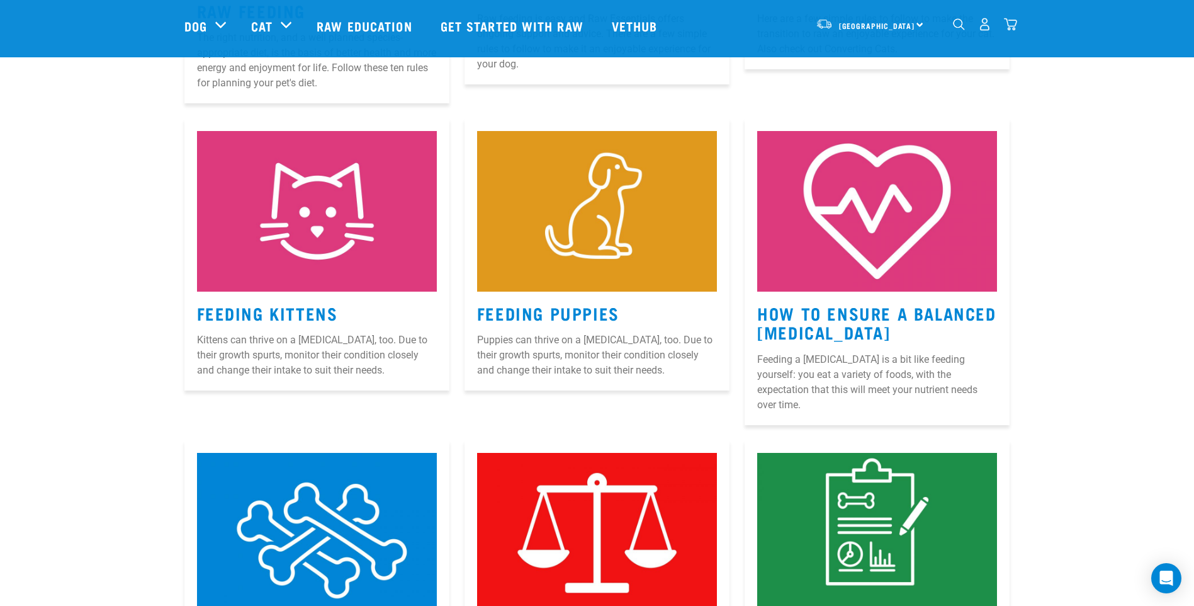
scroll to position [974, 0]
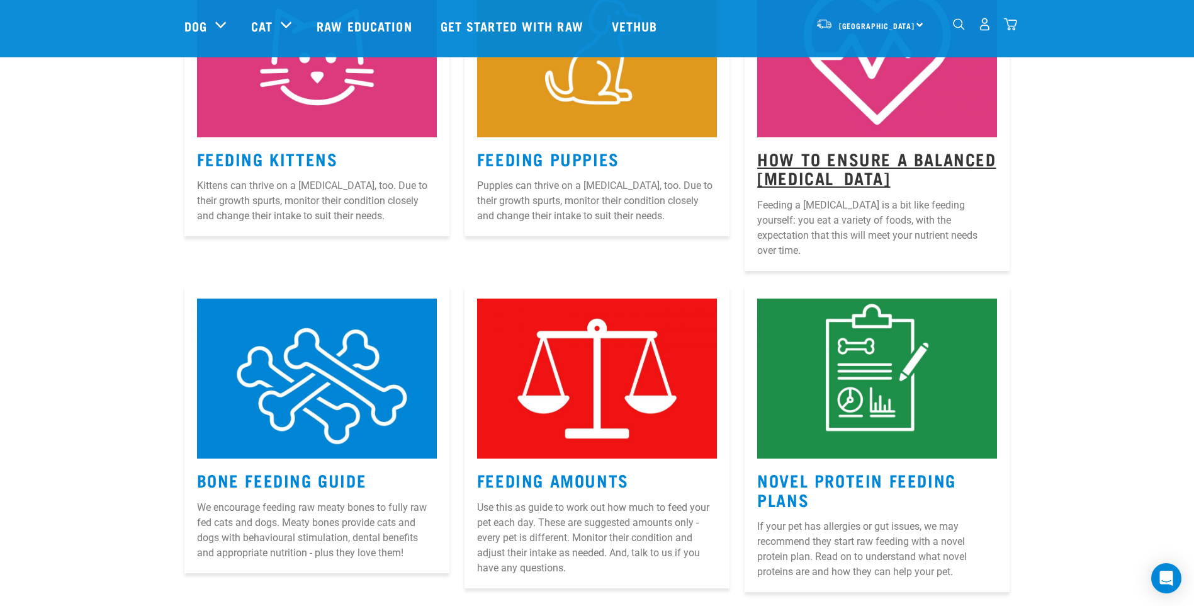
click at [841, 157] on link "How to Ensure a Balanced [MEDICAL_DATA]" at bounding box center [876, 168] width 239 height 29
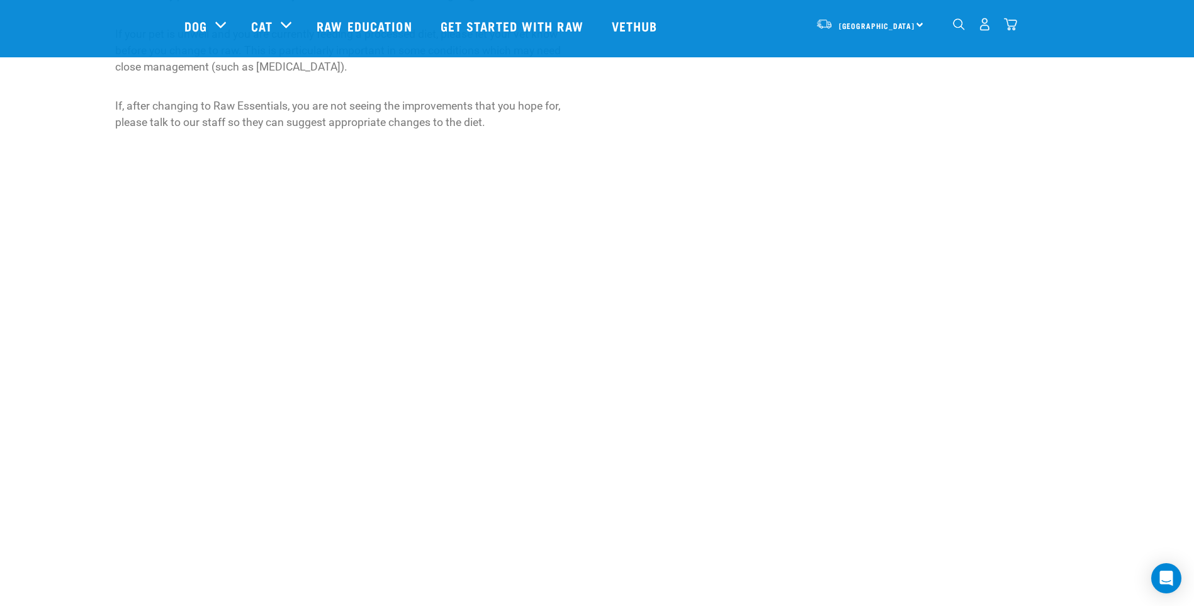
scroll to position [1133, 0]
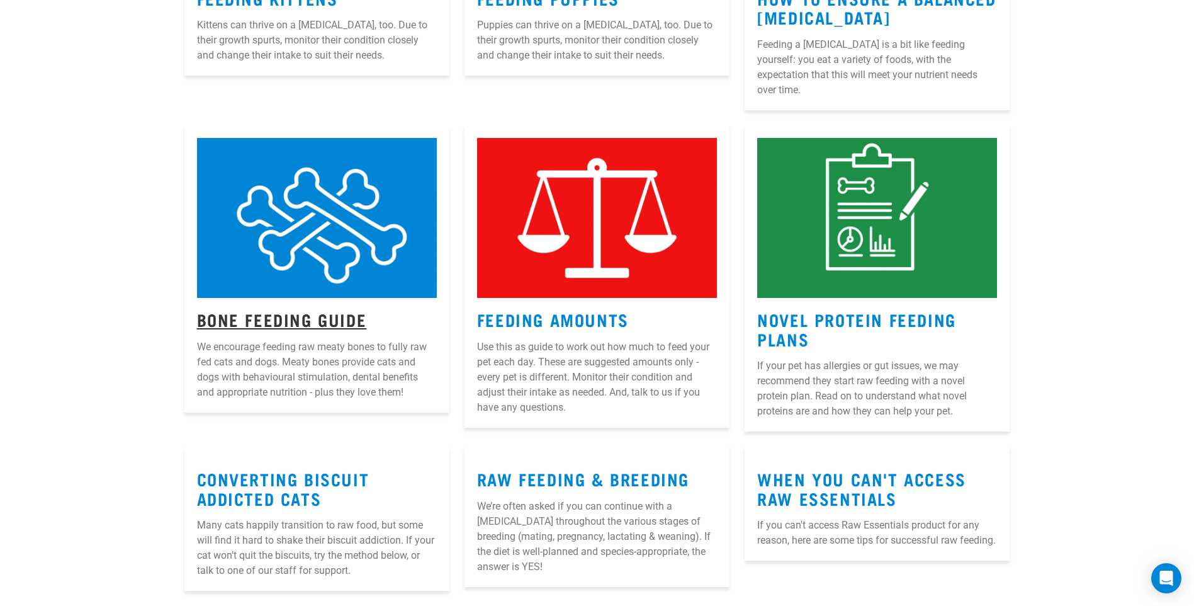
click at [288, 314] on link "Bone Feeding Guide" at bounding box center [282, 318] width 170 height 9
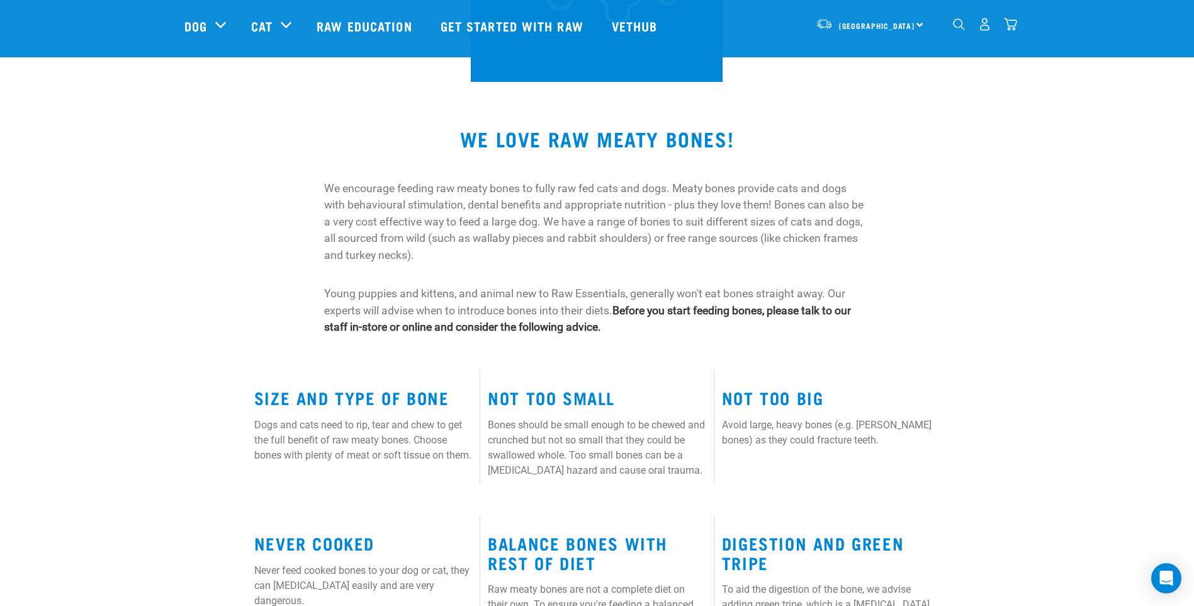
scroll to position [315, 0]
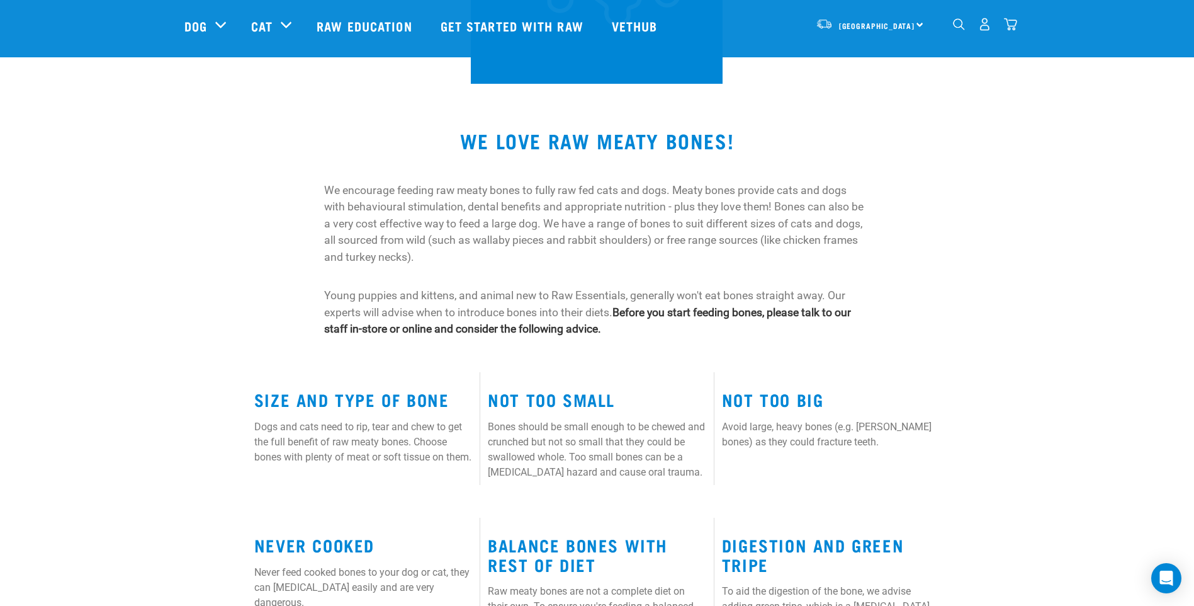
click at [983, 31] on img "dropdown navigation" at bounding box center [984, 24] width 13 height 13
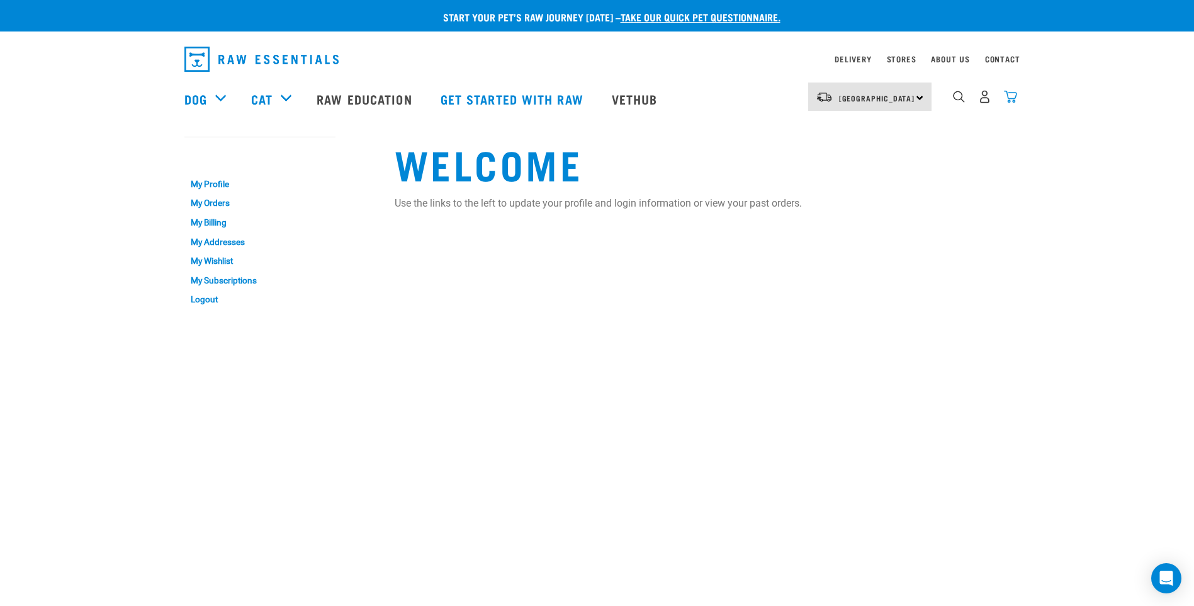
click at [1013, 101] on img "dropdown navigation" at bounding box center [1010, 96] width 13 height 13
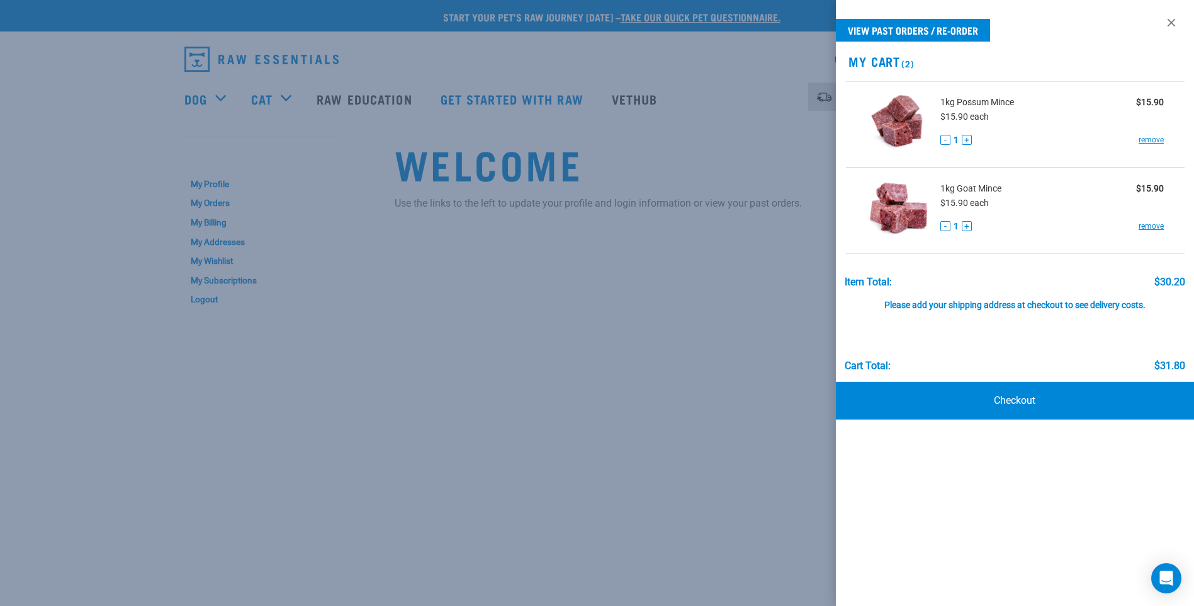
click at [507, 265] on div at bounding box center [597, 303] width 1194 height 606
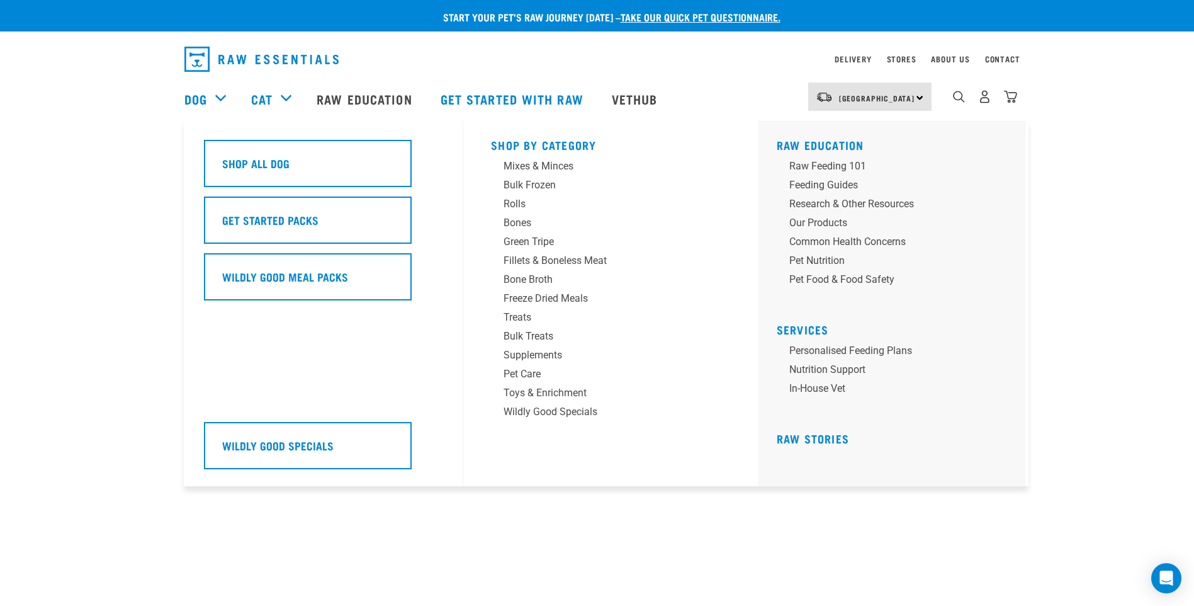
click at [221, 98] on div "Dog" at bounding box center [211, 99] width 54 height 50
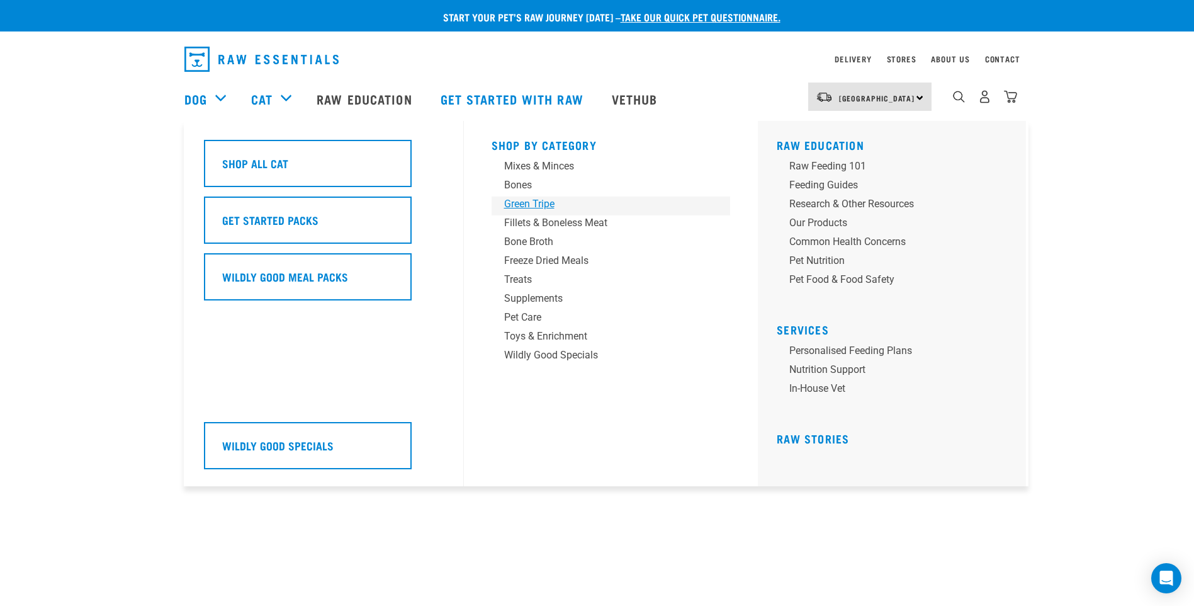
click at [528, 203] on div "Green Tripe" at bounding box center [602, 203] width 196 height 15
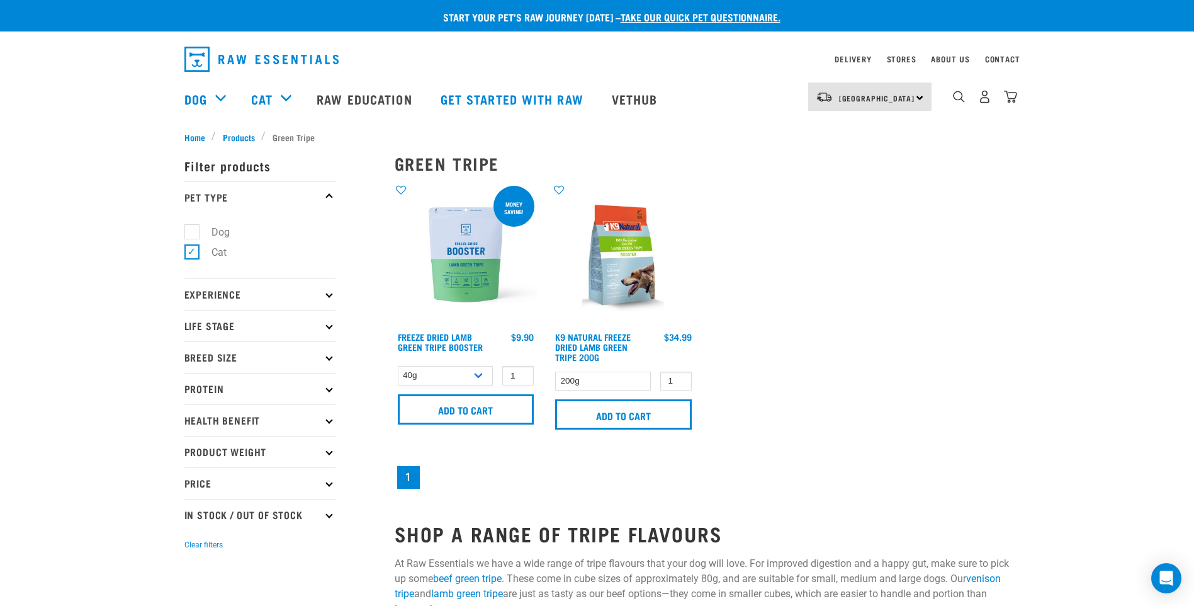
click at [195, 234] on label "Dog" at bounding box center [212, 232] width 43 height 16
click at [193, 234] on input "Dog" at bounding box center [188, 229] width 8 height 8
checkbox input "true"
click at [192, 253] on label "Cat" at bounding box center [211, 252] width 40 height 16
click at [192, 253] on input "Cat" at bounding box center [188, 250] width 8 height 8
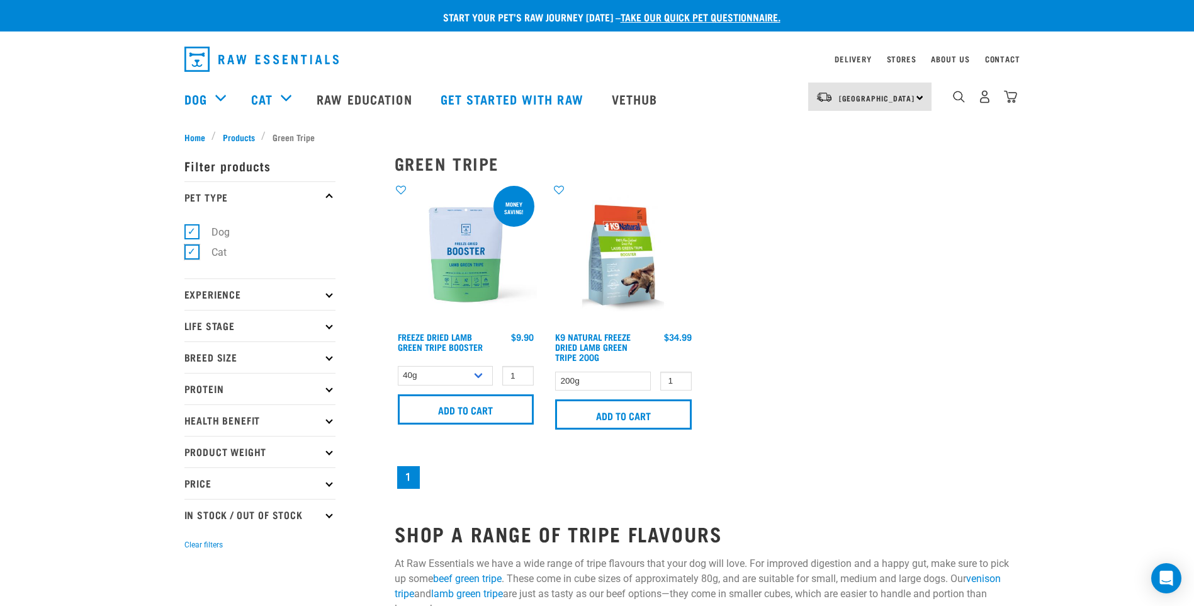
checkbox input "false"
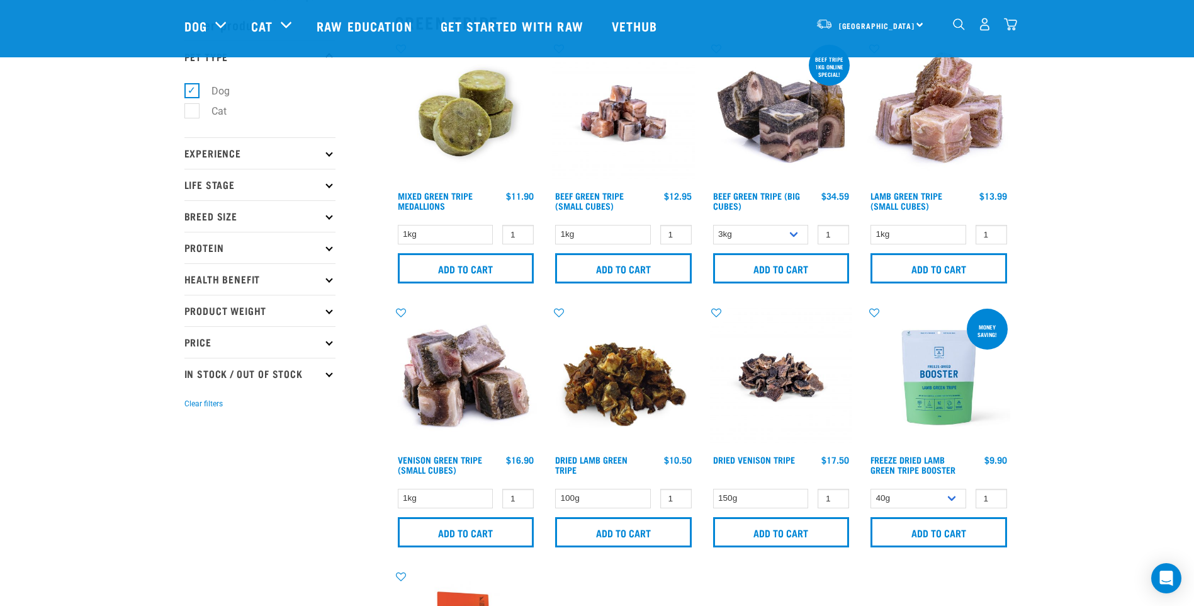
scroll to position [126, 0]
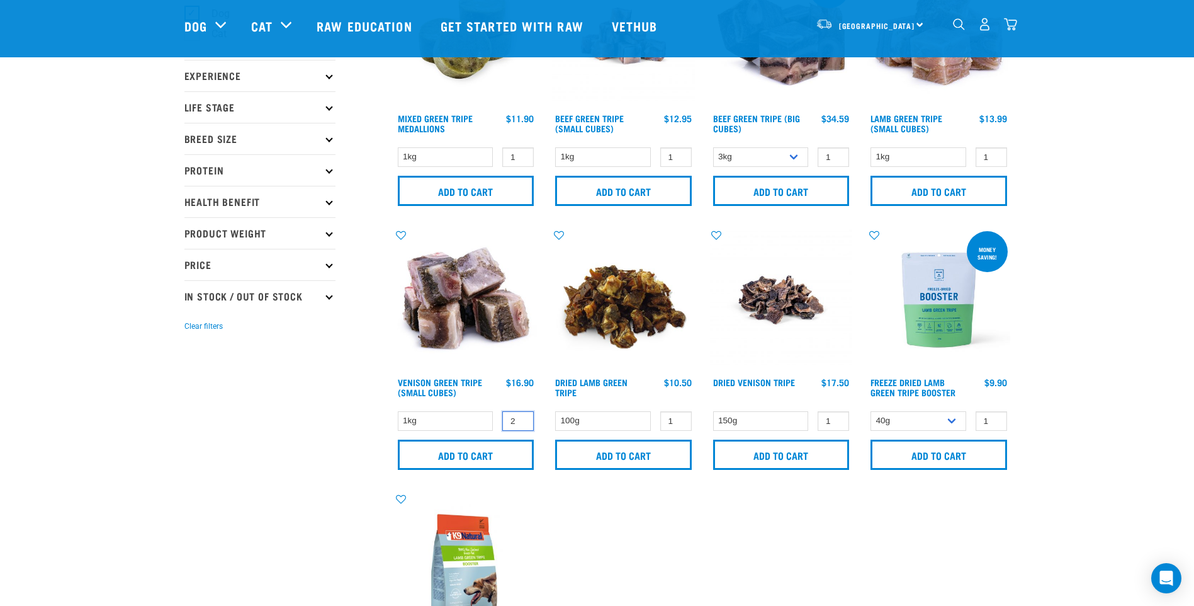
click at [520, 417] on input "2" at bounding box center [517, 421] width 31 height 20
type input "3"
click at [520, 418] on input "3" at bounding box center [517, 421] width 31 height 20
click at [509, 453] on input "Add to cart" at bounding box center [466, 454] width 137 height 30
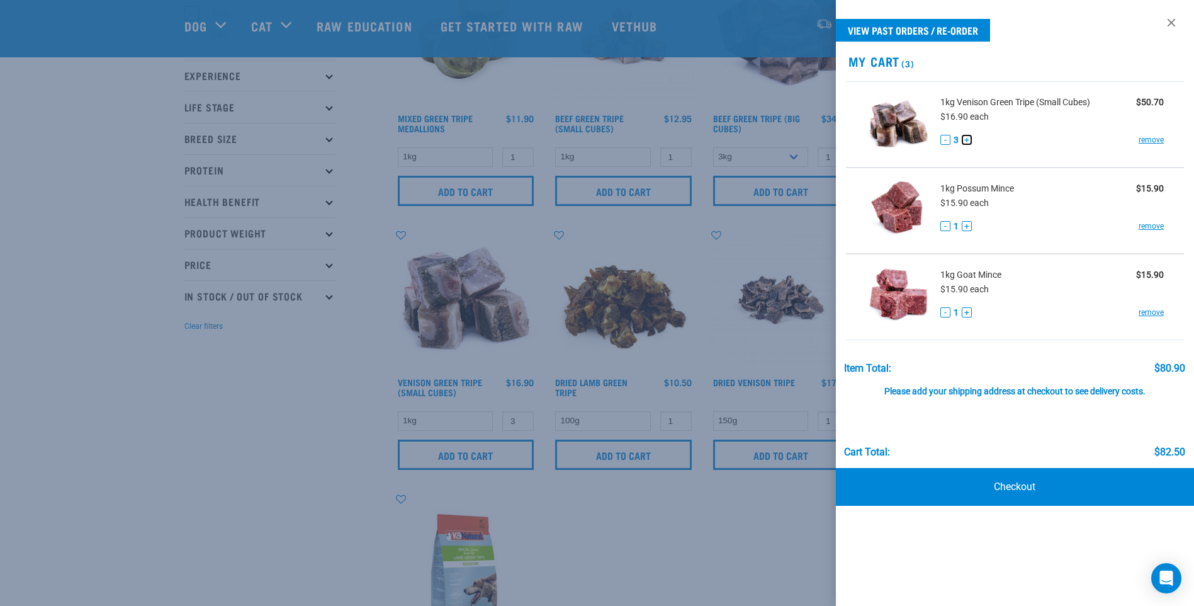
click at [966, 141] on button "+" at bounding box center [967, 140] width 10 height 10
click at [1035, 482] on link "Checkout" at bounding box center [1015, 487] width 358 height 38
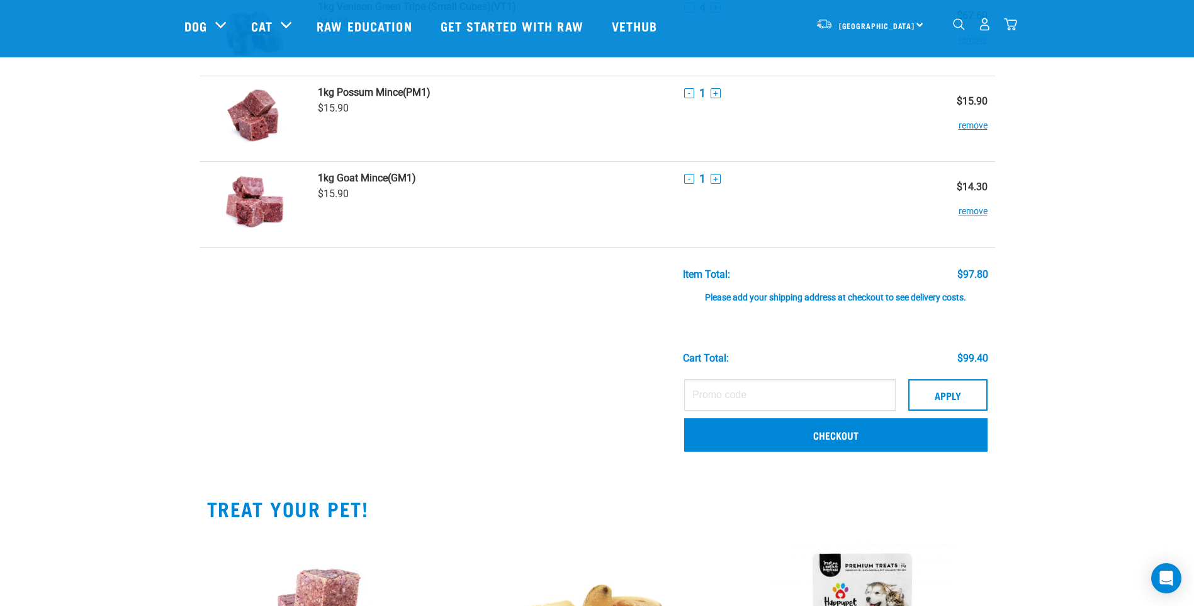
scroll to position [126, 0]
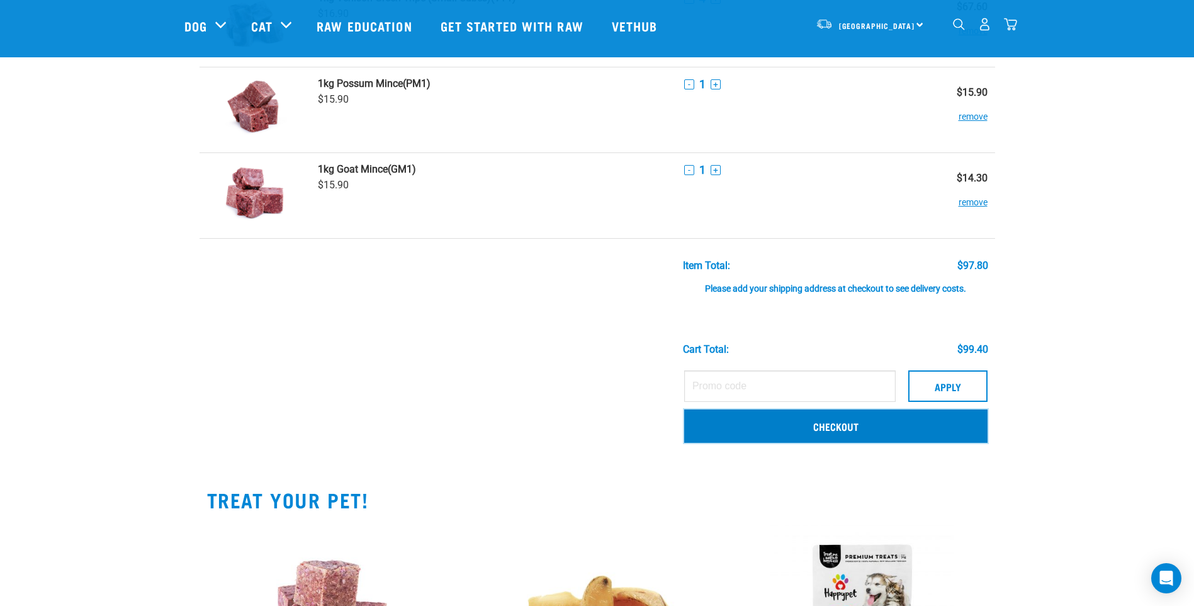
click at [852, 432] on link "Checkout" at bounding box center [835, 425] width 303 height 33
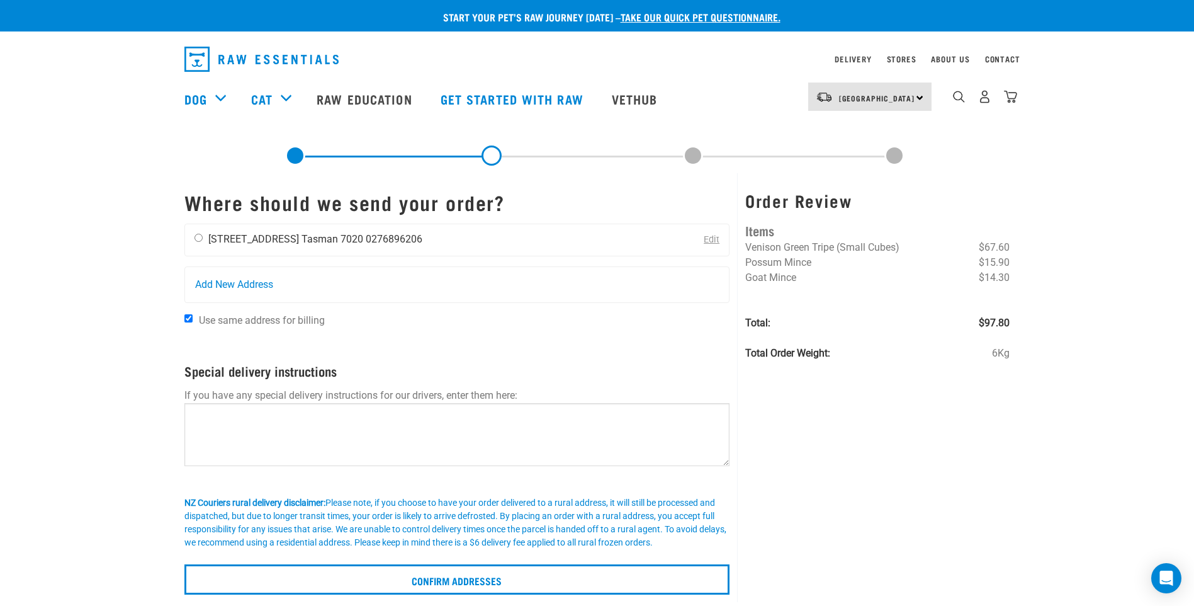
click at [198, 238] on input "radio" at bounding box center [199, 238] width 8 height 8
radio input "true"
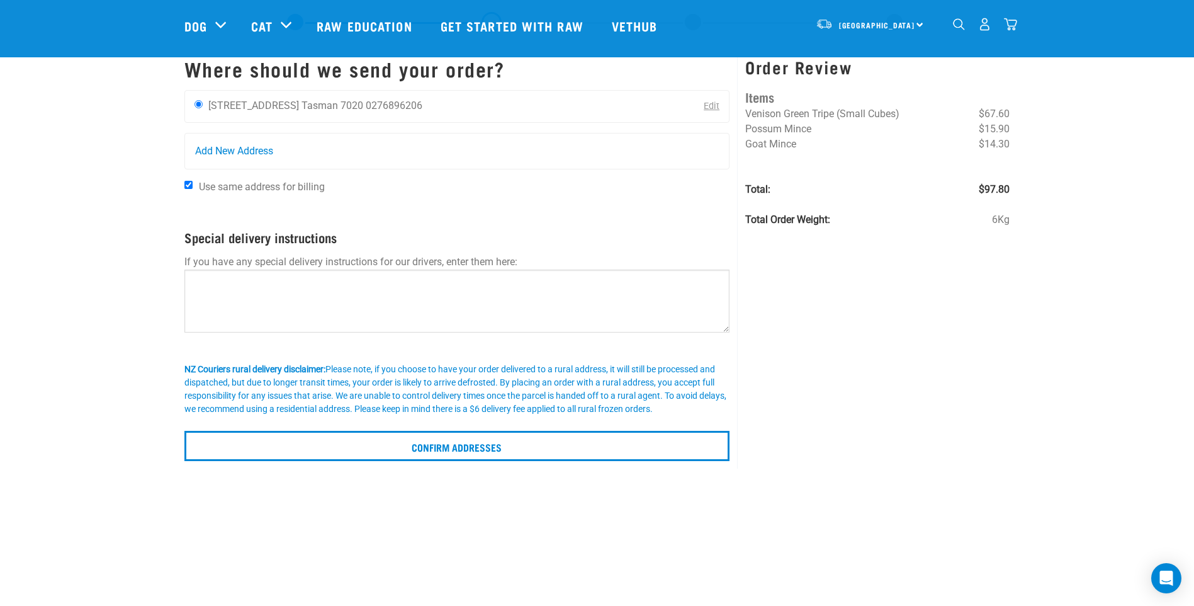
scroll to position [63, 0]
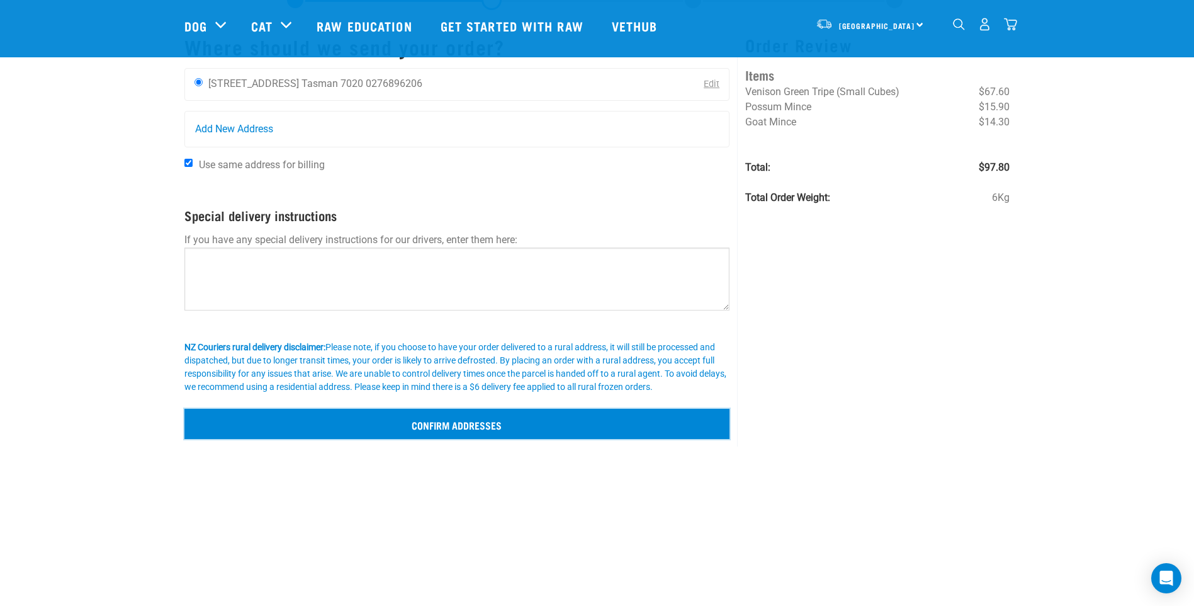
click at [478, 424] on input "Confirm addresses" at bounding box center [457, 424] width 546 height 30
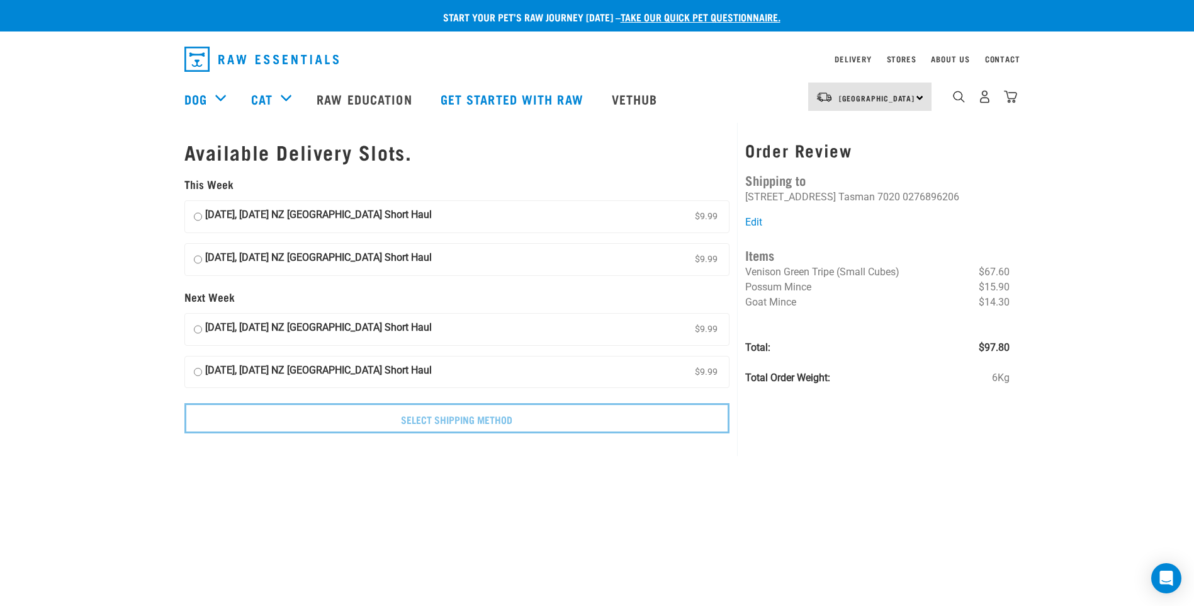
click at [198, 260] on input "19 September, Friday NZ Couriers South Island Short Haul $9.99" at bounding box center [198, 259] width 8 height 19
radio input "true"
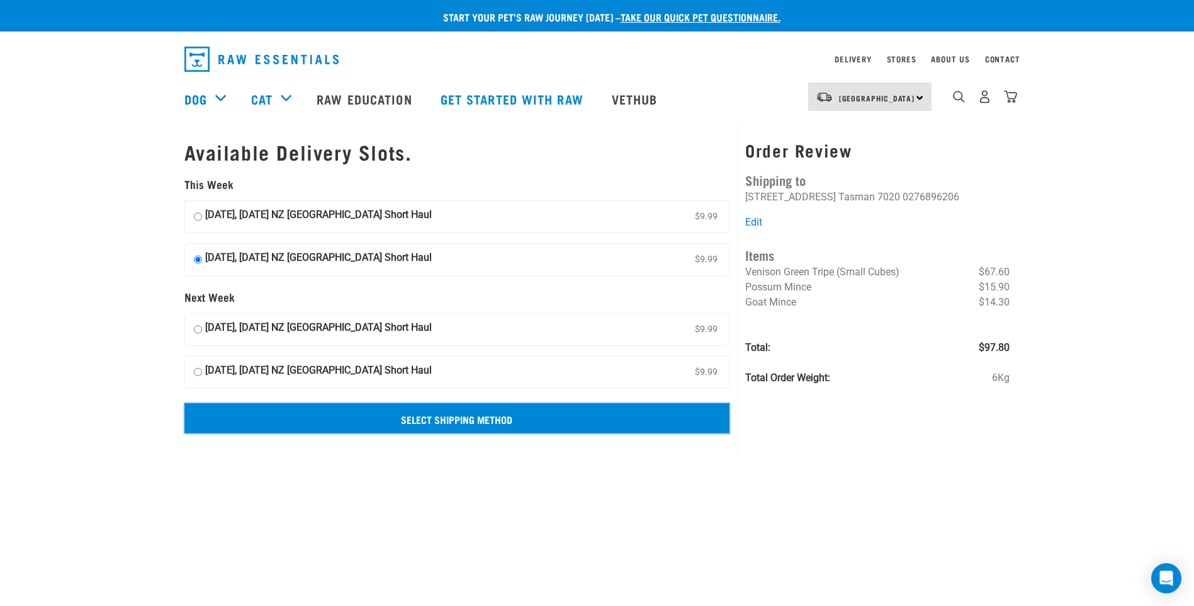
click at [487, 429] on input "Select Shipping Method" at bounding box center [457, 418] width 546 height 30
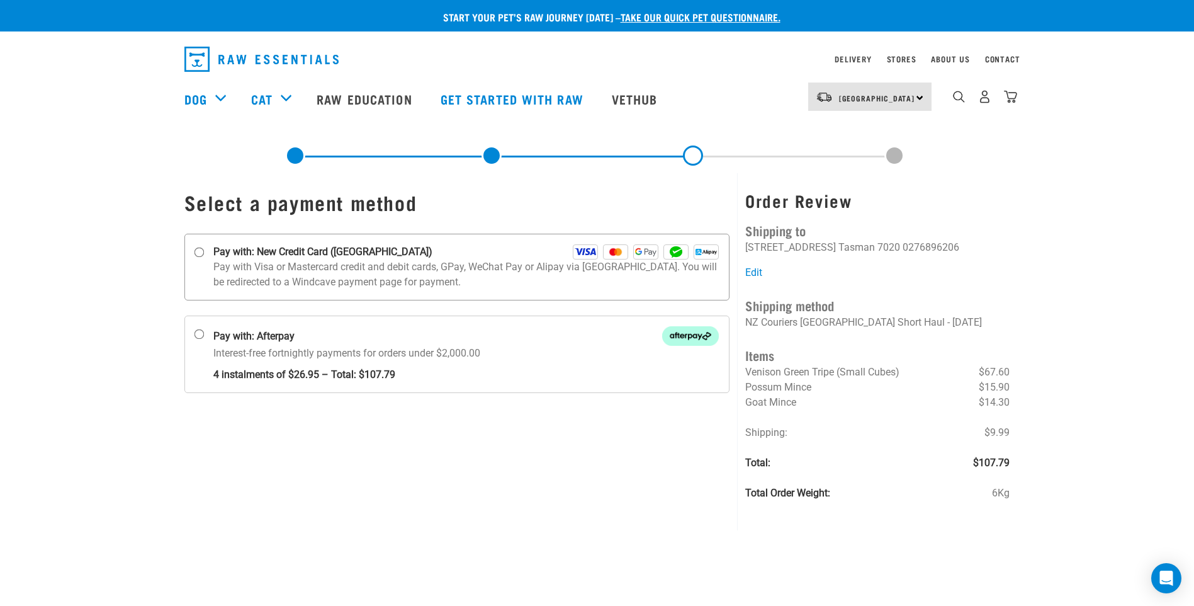
click at [200, 252] on input "Pay with: New Credit Card ([GEOGRAPHIC_DATA])" at bounding box center [199, 252] width 10 height 10
radio input "true"
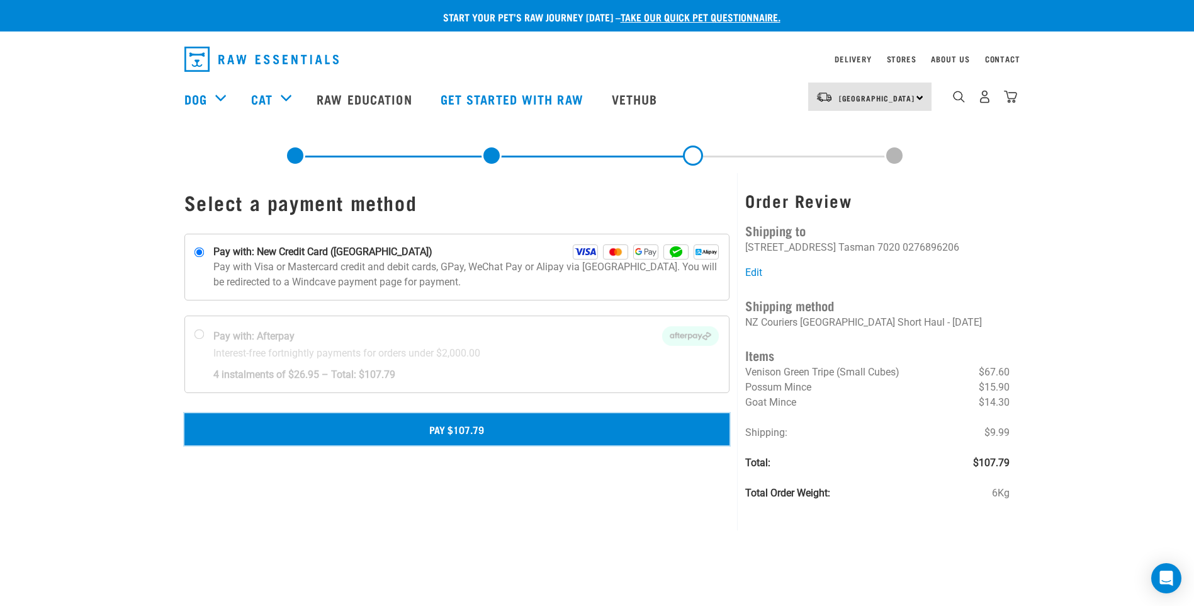
click at [481, 428] on button "Pay $107.79" at bounding box center [457, 428] width 546 height 31
